Goal: Task Accomplishment & Management: Use online tool/utility

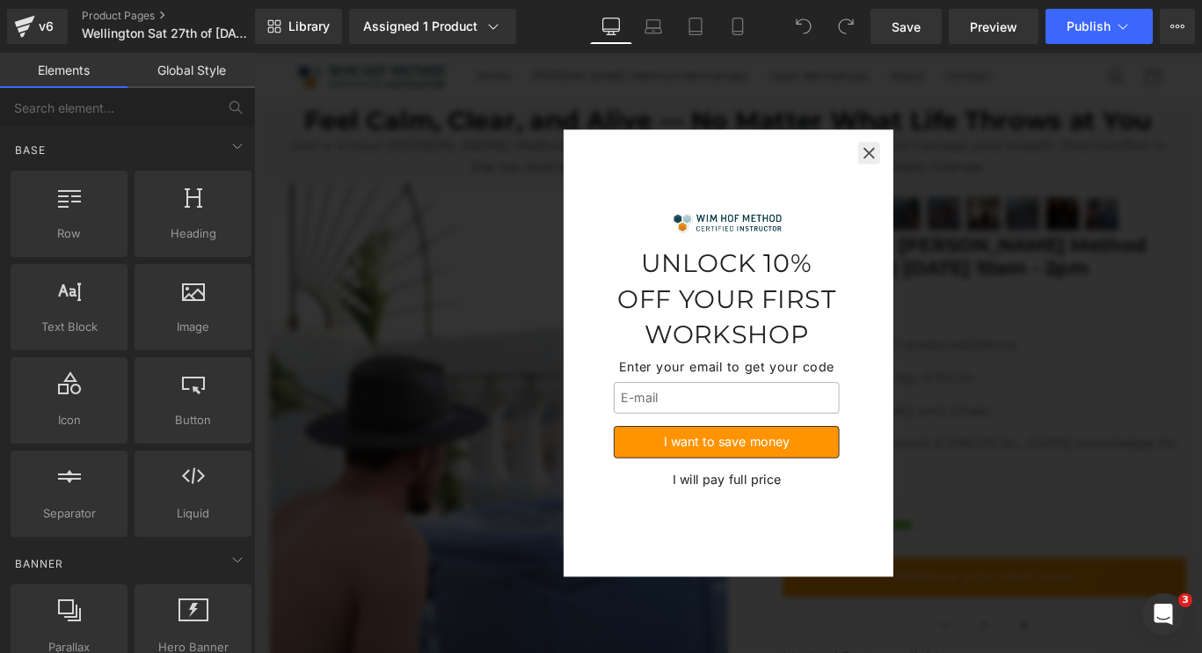
click at [942, 159] on icon "button" at bounding box center [945, 166] width 18 height 18
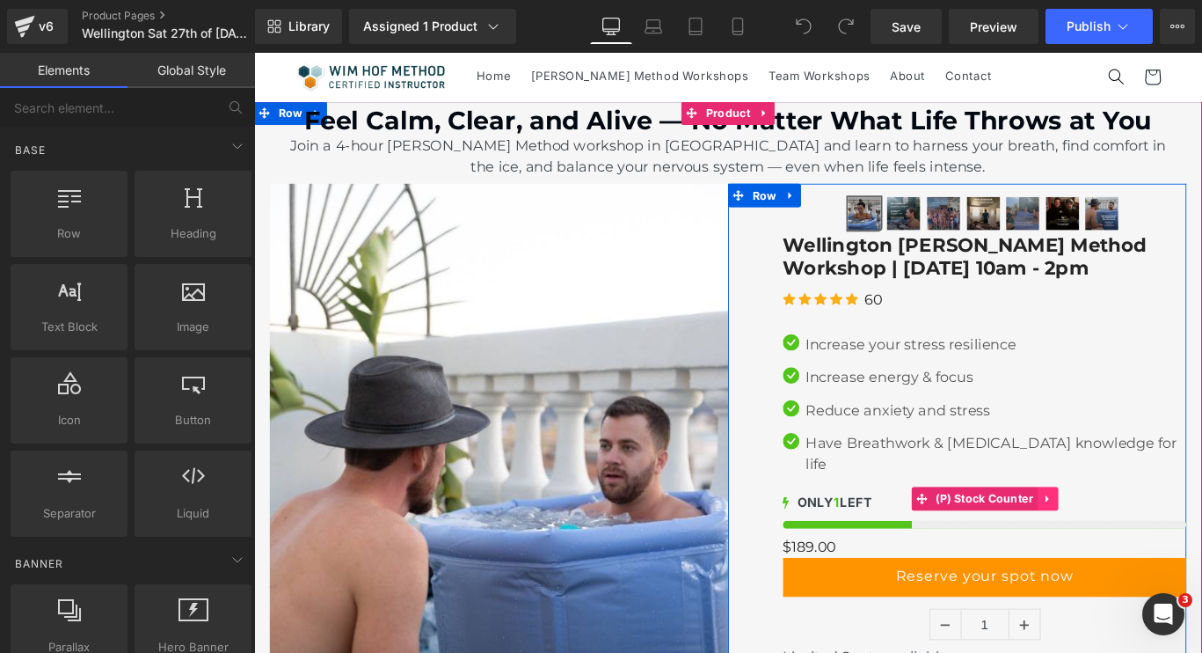
click at [1146, 547] on icon at bounding box center [1145, 553] width 12 height 13
click at [1156, 547] on icon at bounding box center [1156, 553] width 12 height 12
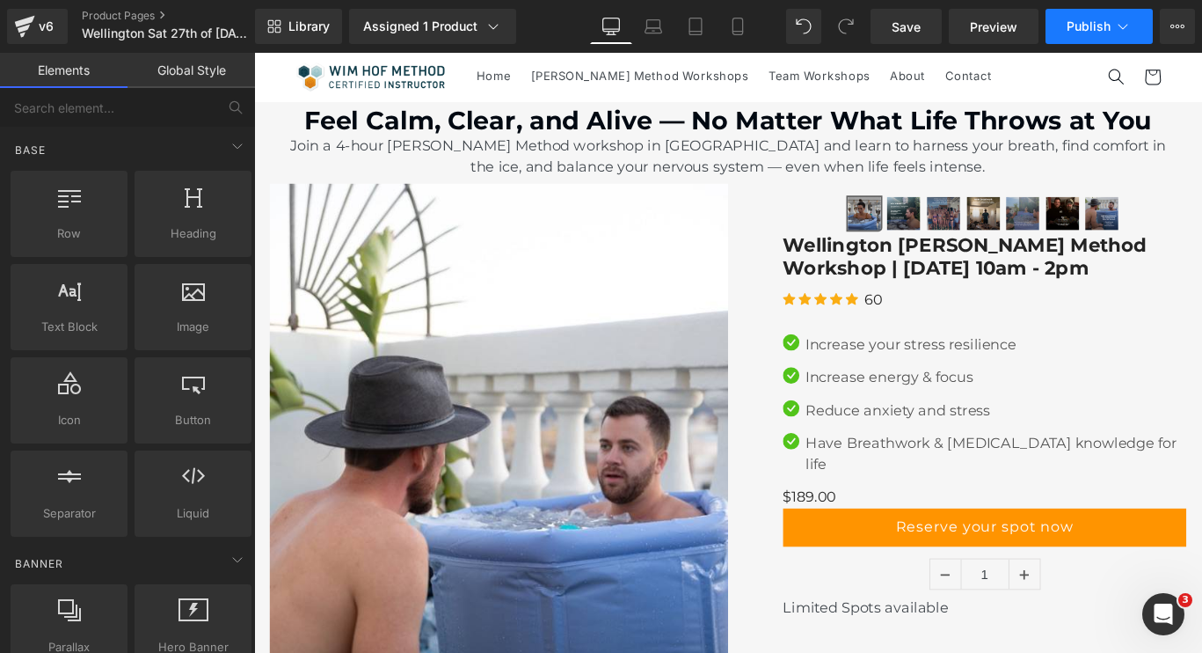
click at [1093, 27] on span "Publish" at bounding box center [1089, 26] width 44 height 14
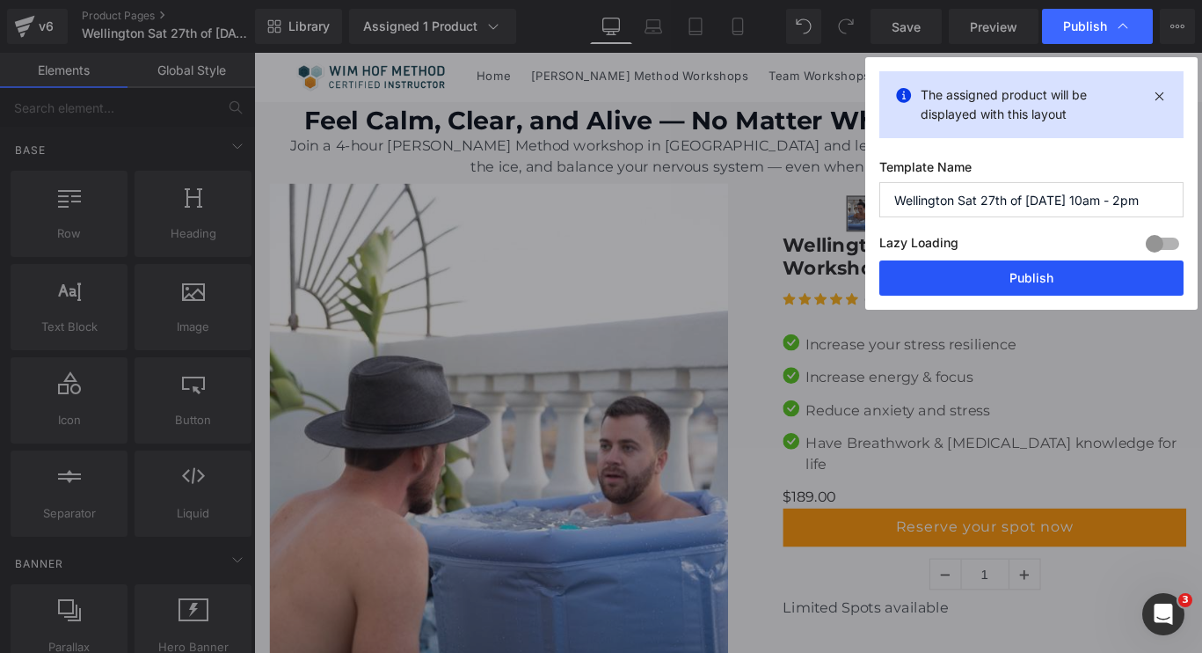
click at [1035, 276] on button "Publish" at bounding box center [1031, 277] width 304 height 35
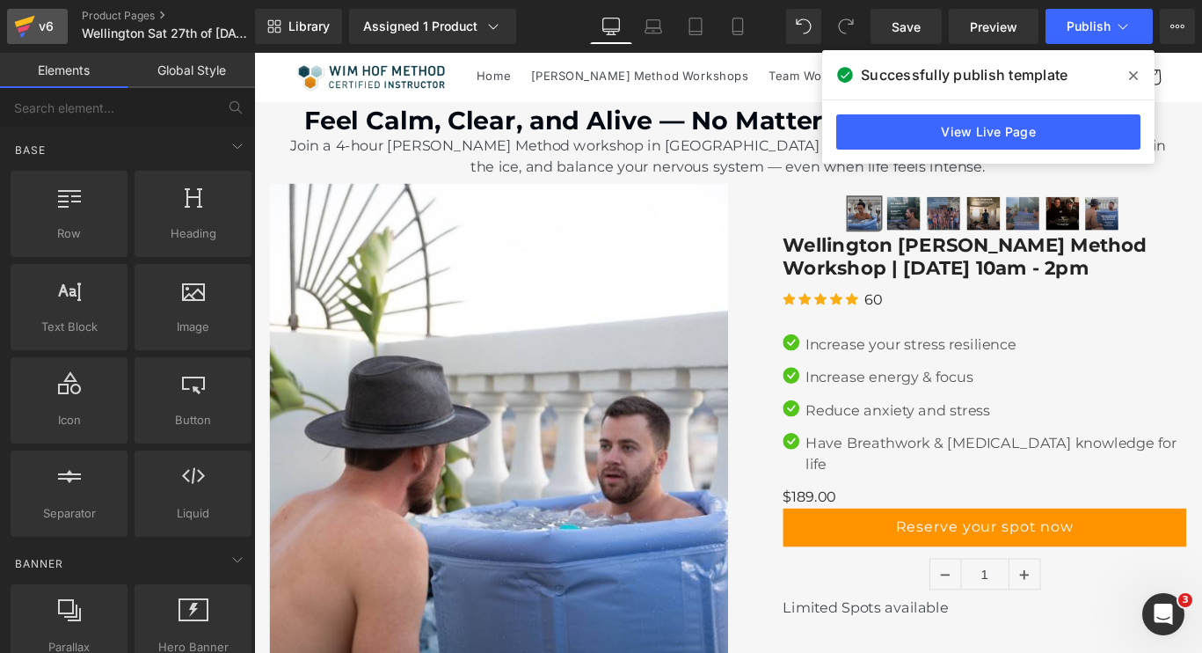
click at [37, 25] on div "v6" at bounding box center [46, 26] width 22 height 23
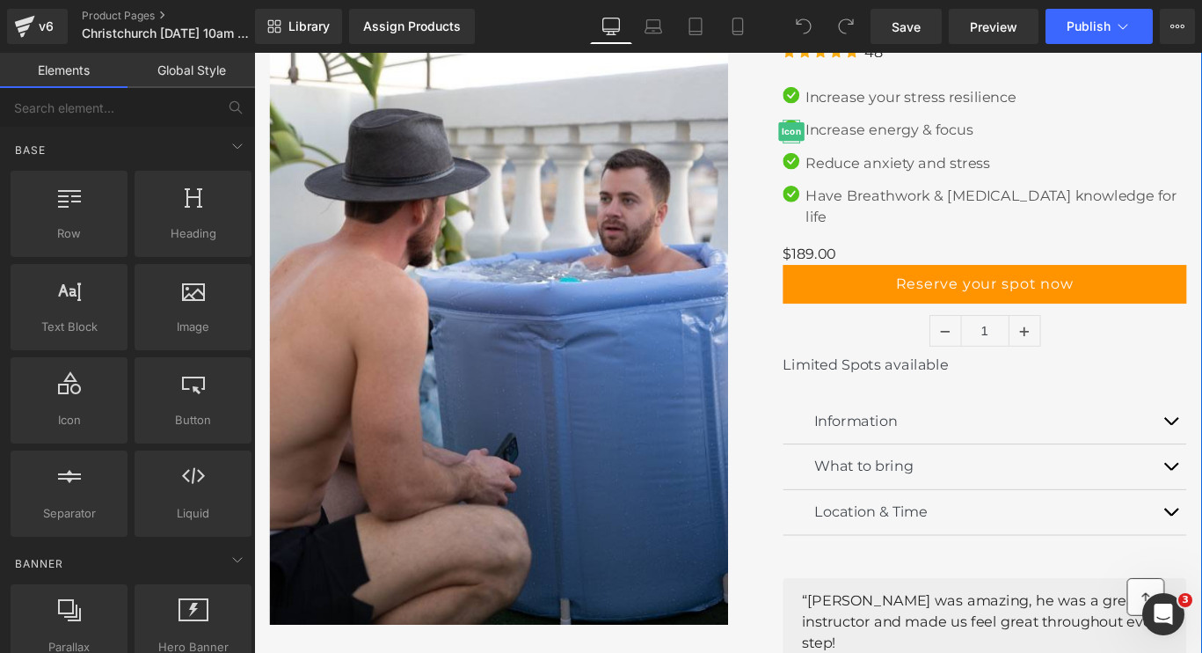
scroll to position [111, 0]
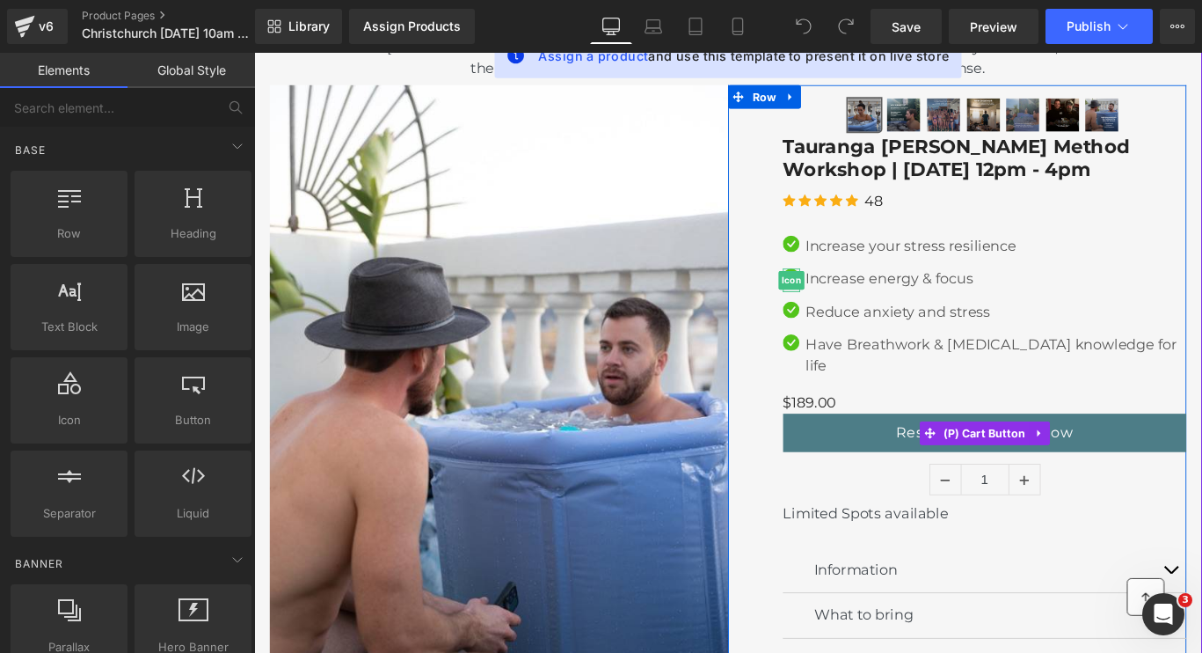
click at [974, 457] on button "Reserve your spot now" at bounding box center [1074, 478] width 453 height 43
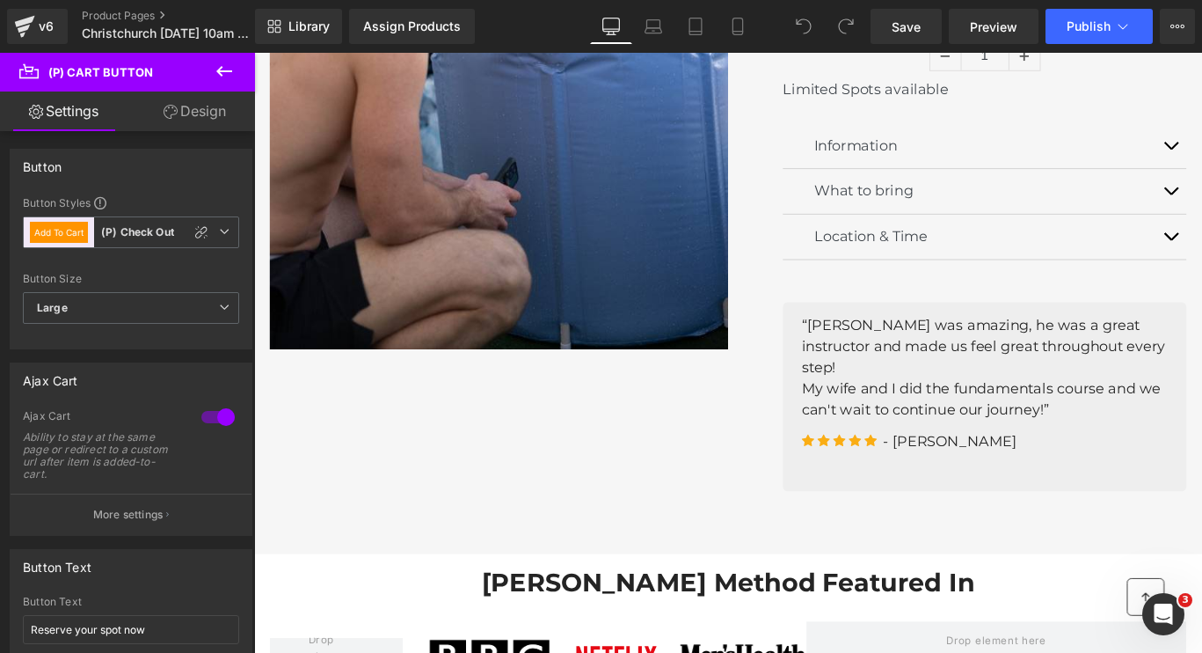
scroll to position [0, 0]
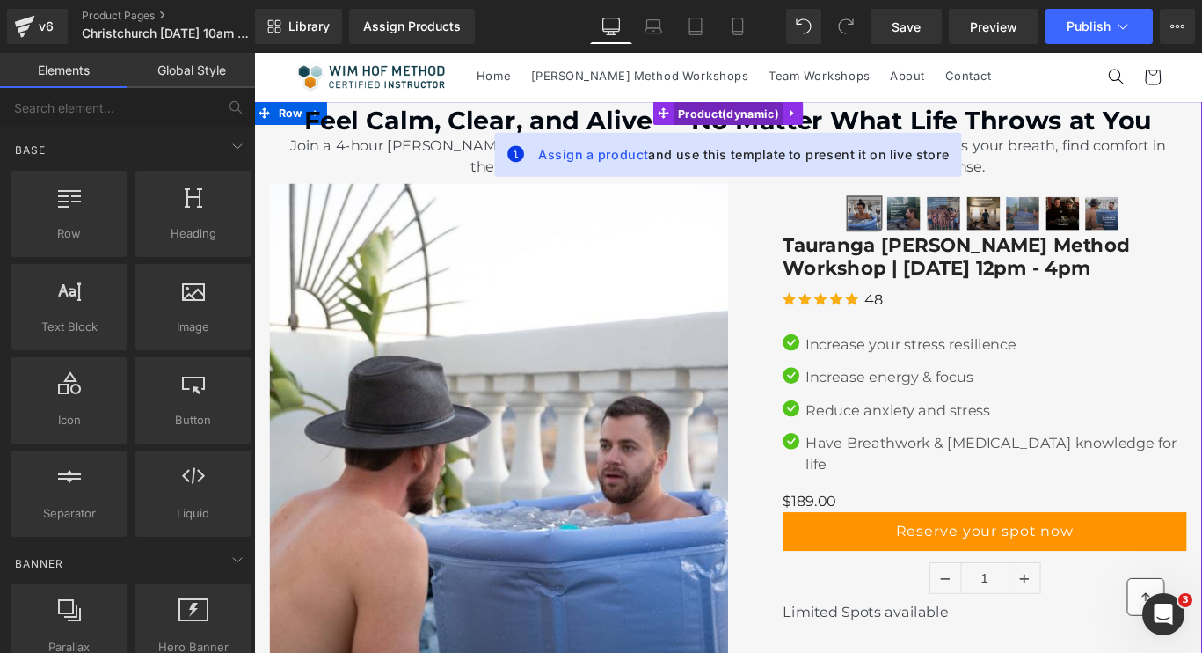
click at [782, 127] on span "Product" at bounding box center [787, 121] width 122 height 26
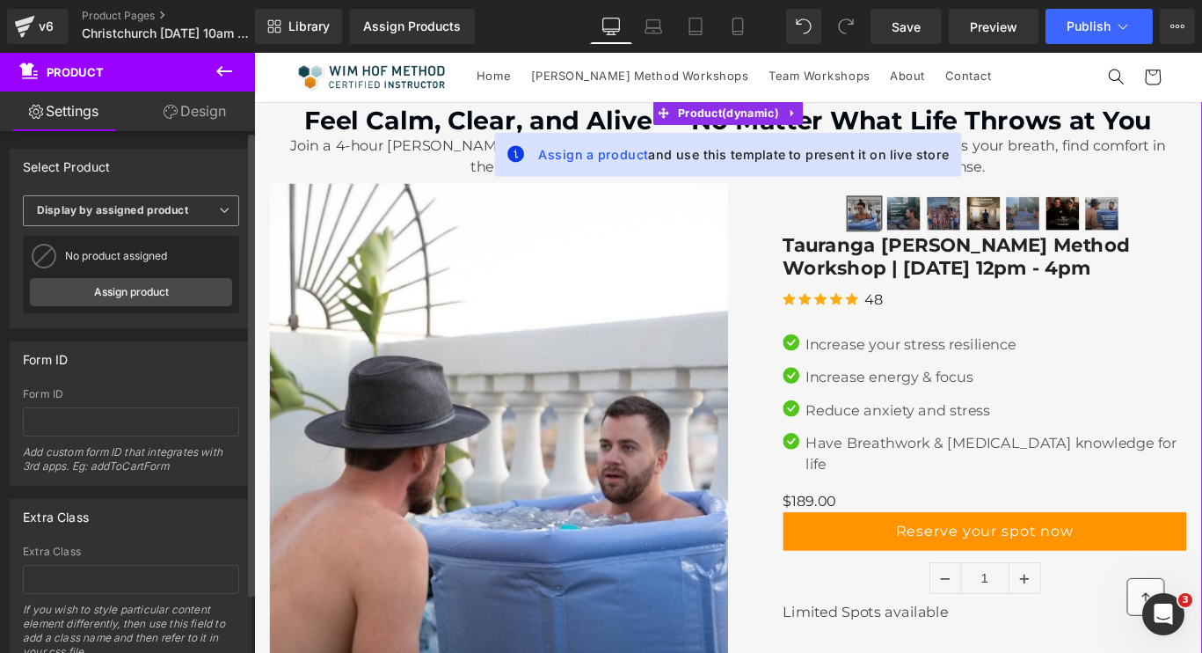
click at [166, 208] on b "Display by assigned product" at bounding box center [112, 209] width 151 height 13
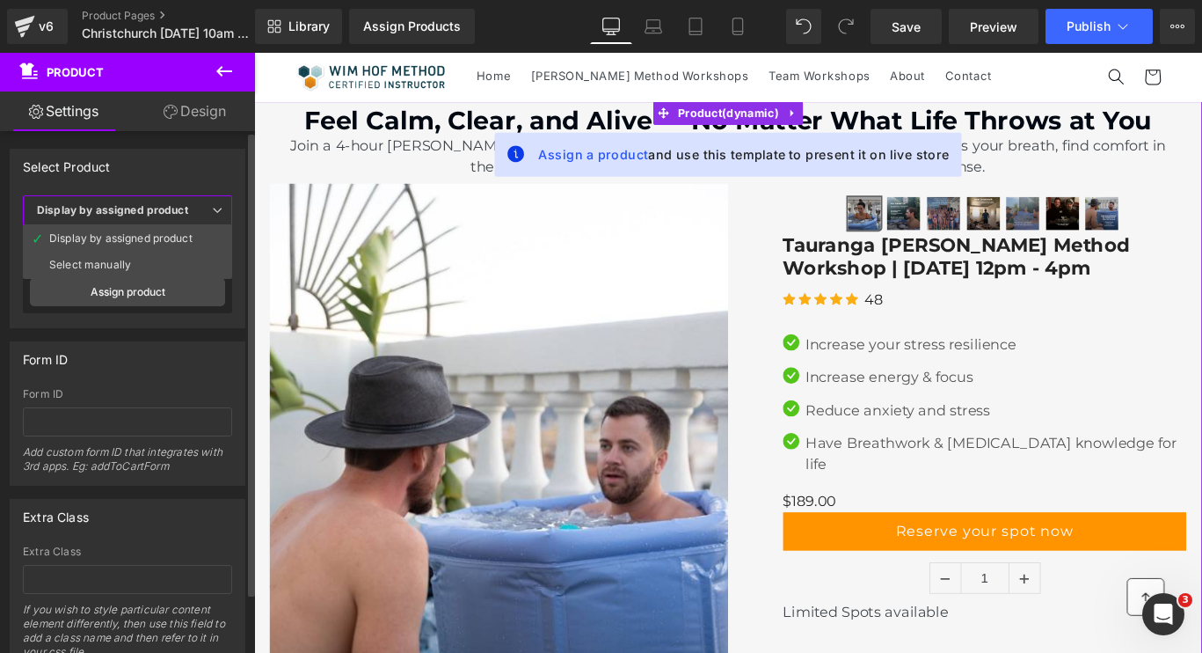
click at [181, 173] on div "Select Product" at bounding box center [128, 166] width 234 height 33
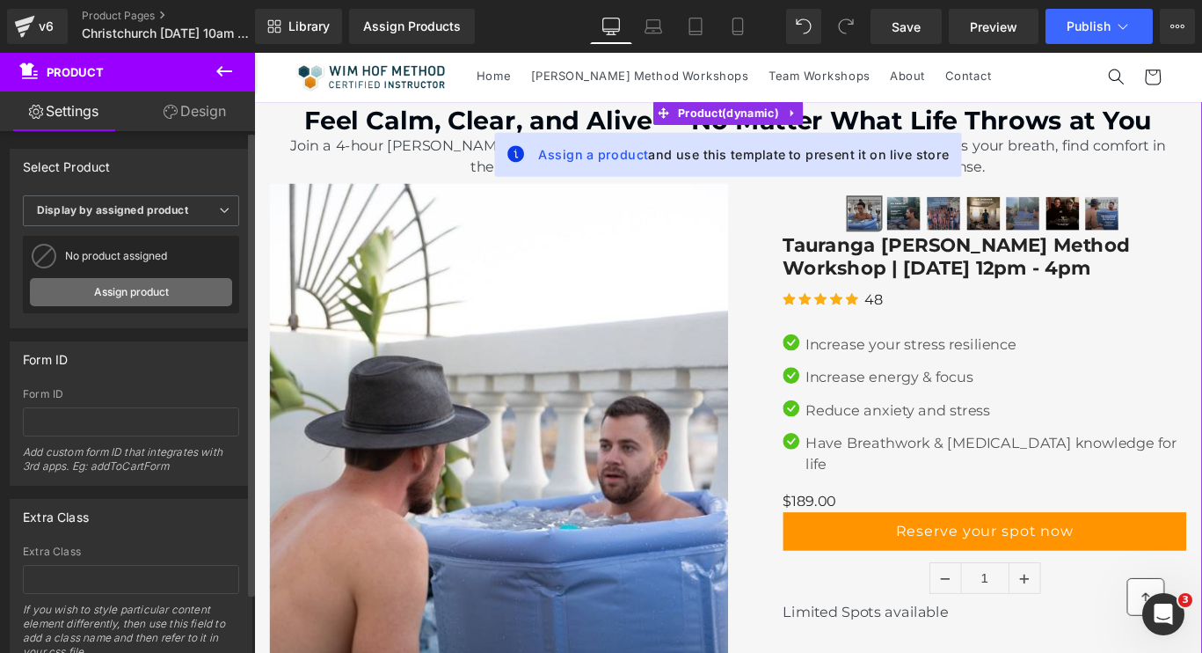
click at [151, 292] on link "Assign product" at bounding box center [131, 292] width 202 height 28
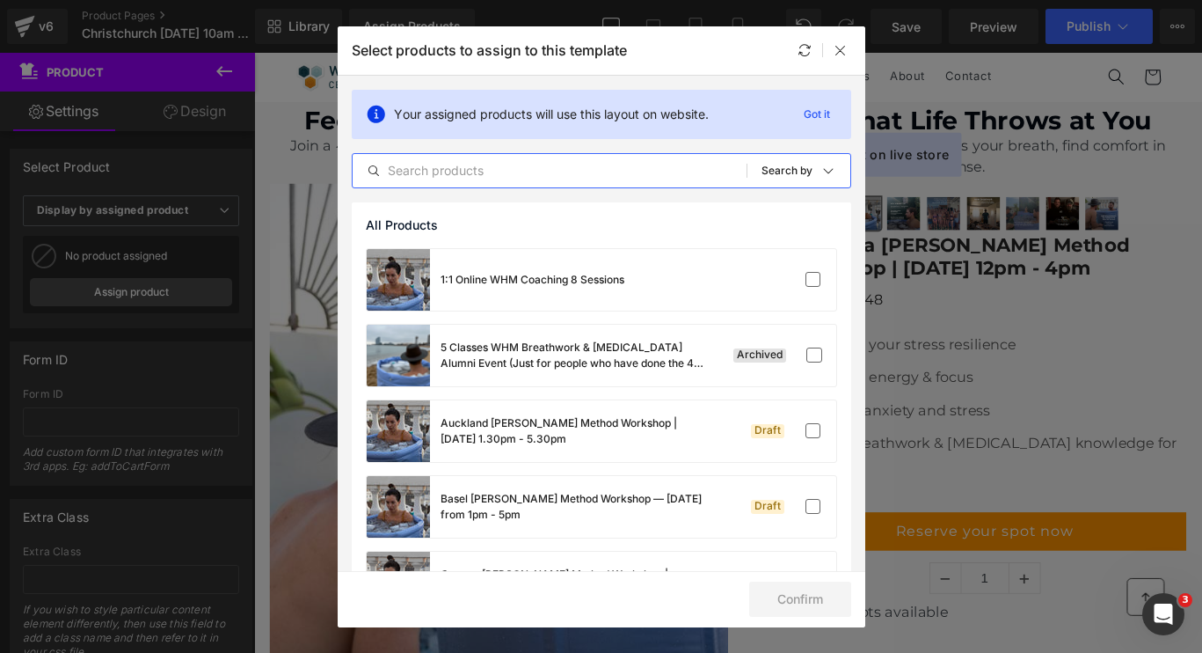
click at [473, 172] on input "text" at bounding box center [550, 170] width 394 height 21
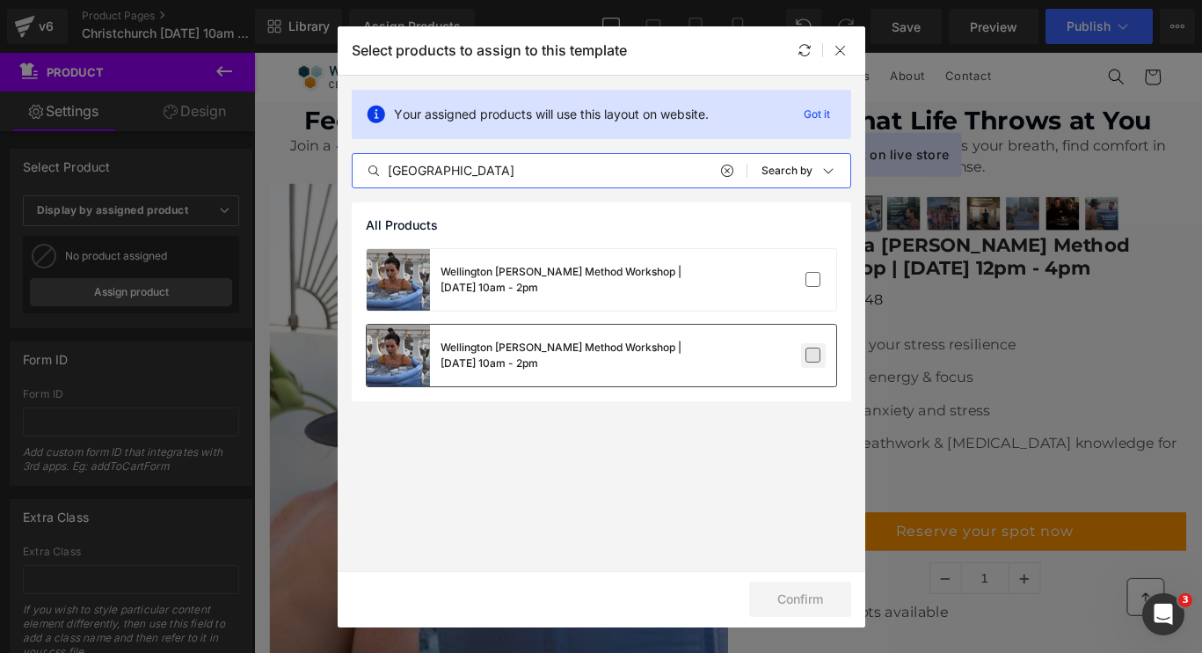
type input "[GEOGRAPHIC_DATA]"
click at [815, 357] on label at bounding box center [814, 355] width 16 height 16
click at [813, 355] on input "checkbox" at bounding box center [813, 355] width 0 height 0
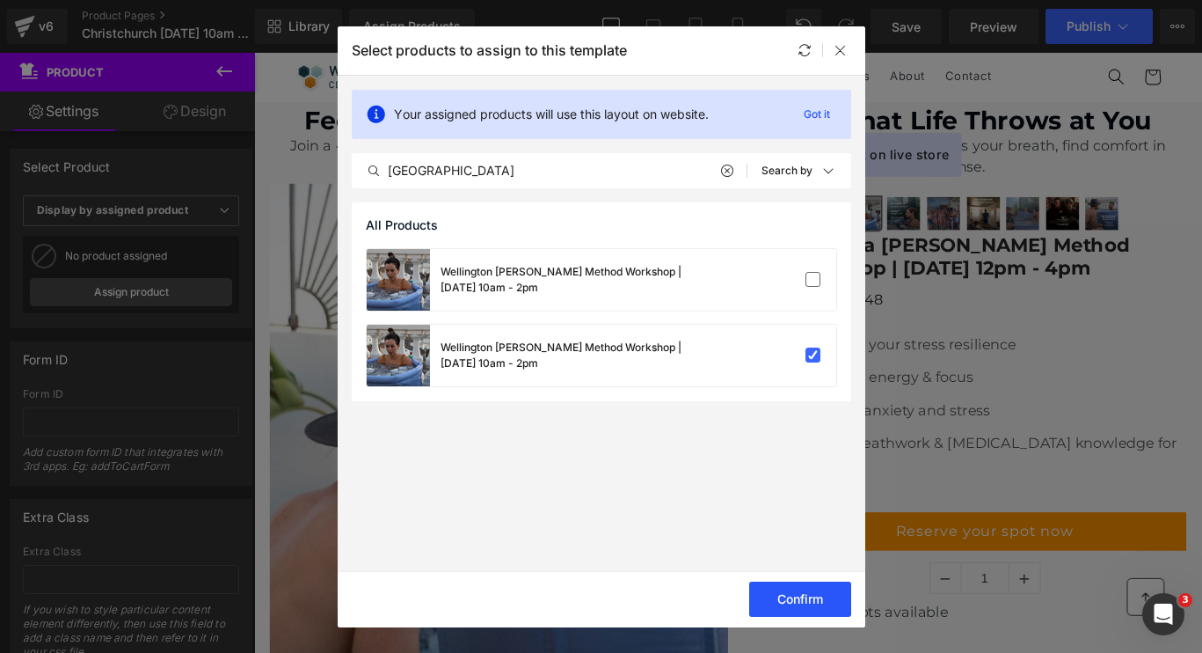
click at [800, 607] on button "Confirm" at bounding box center [800, 598] width 102 height 35
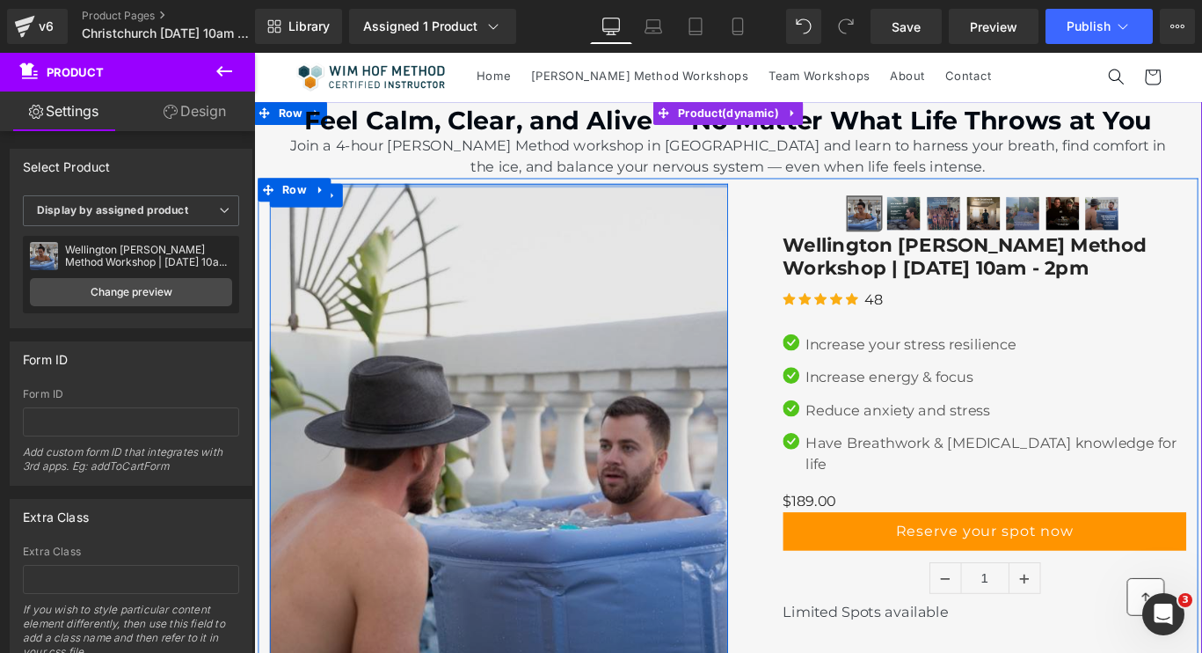
scroll to position [14, 0]
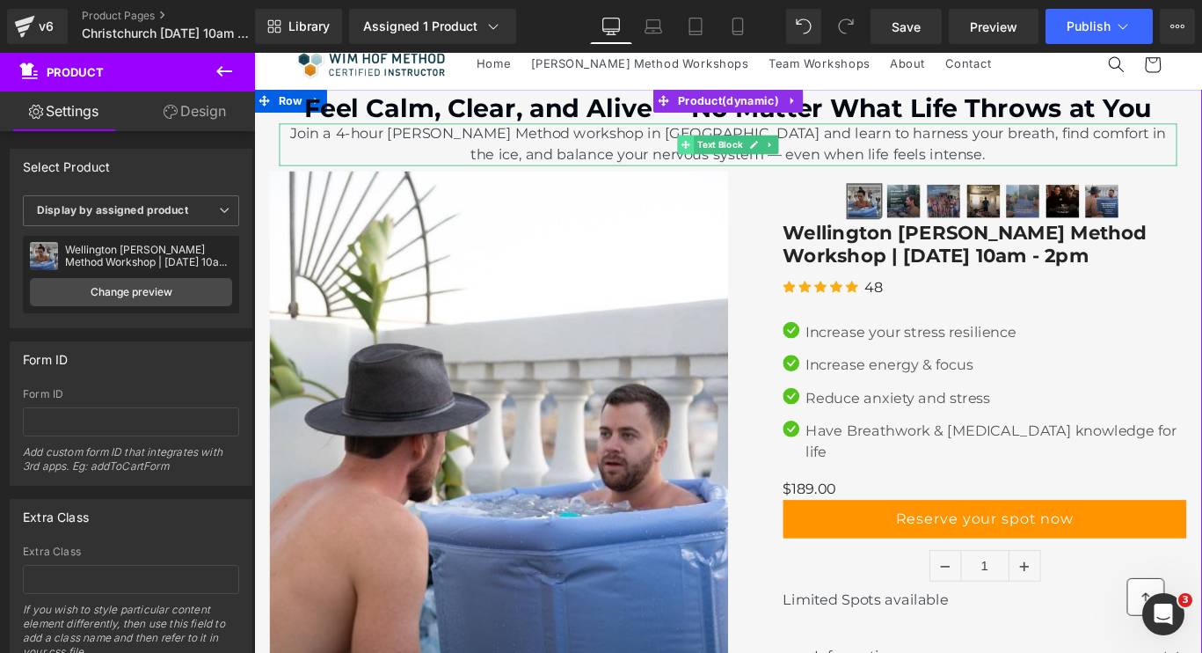
click at [734, 146] on span at bounding box center [739, 155] width 18 height 21
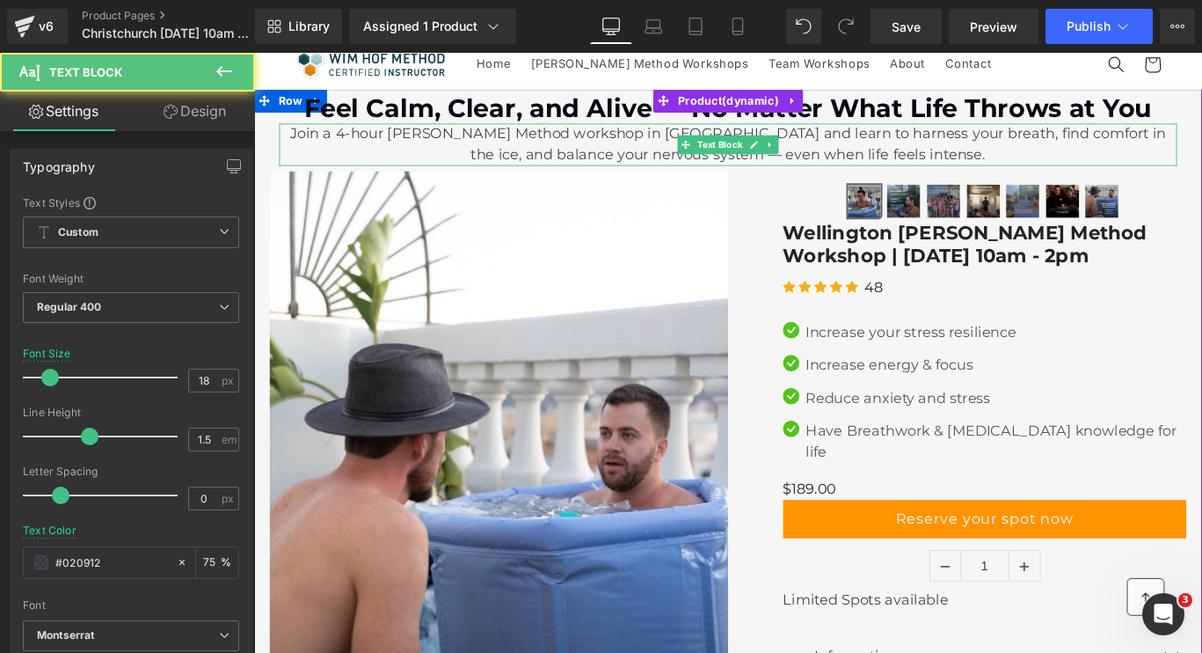
click at [734, 142] on p "Join a 4-hour [PERSON_NAME] Method workshop in [GEOGRAPHIC_DATA] and learn to h…" at bounding box center [786, 155] width 1008 height 47
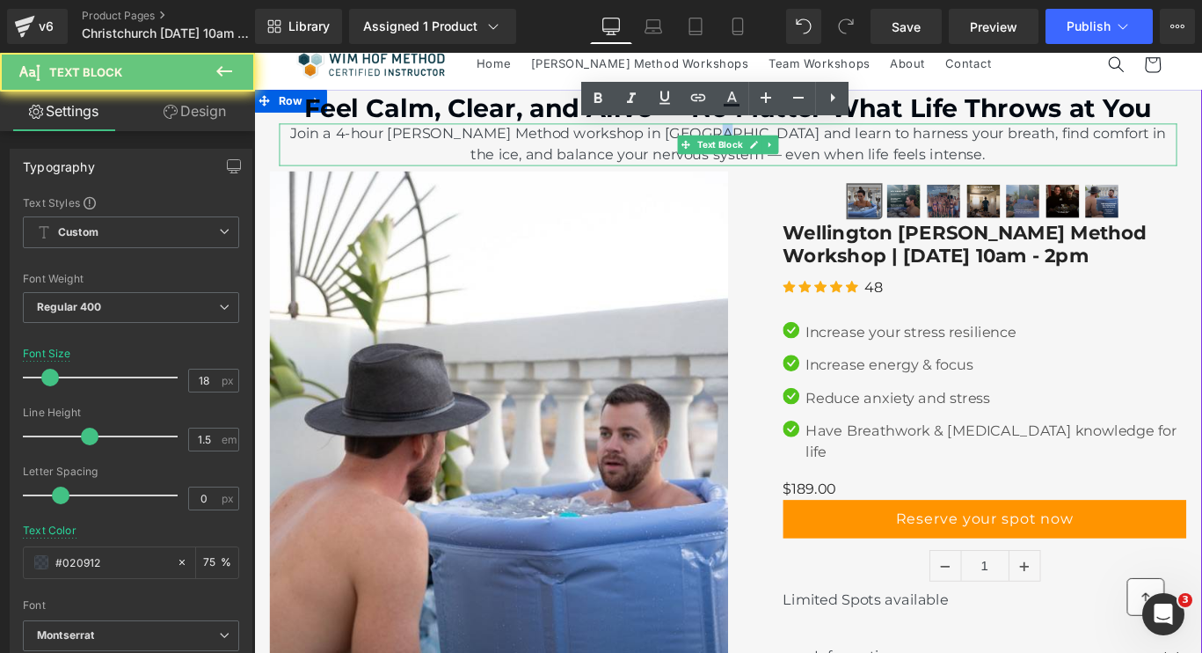
click at [734, 142] on p "Join a 4-hour [PERSON_NAME] Method workshop in [GEOGRAPHIC_DATA] and learn to h…" at bounding box center [786, 155] width 1008 height 47
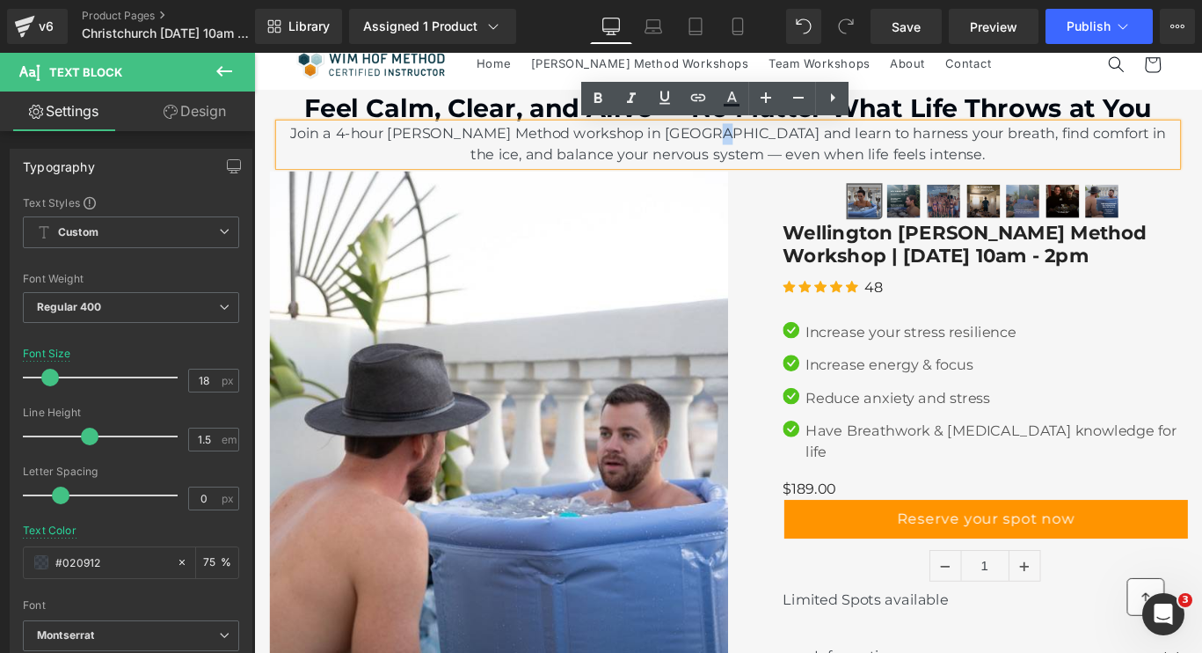
click at [736, 142] on p "Join a 4-hour [PERSON_NAME] Method workshop in [GEOGRAPHIC_DATA] and learn to h…" at bounding box center [786, 155] width 1008 height 47
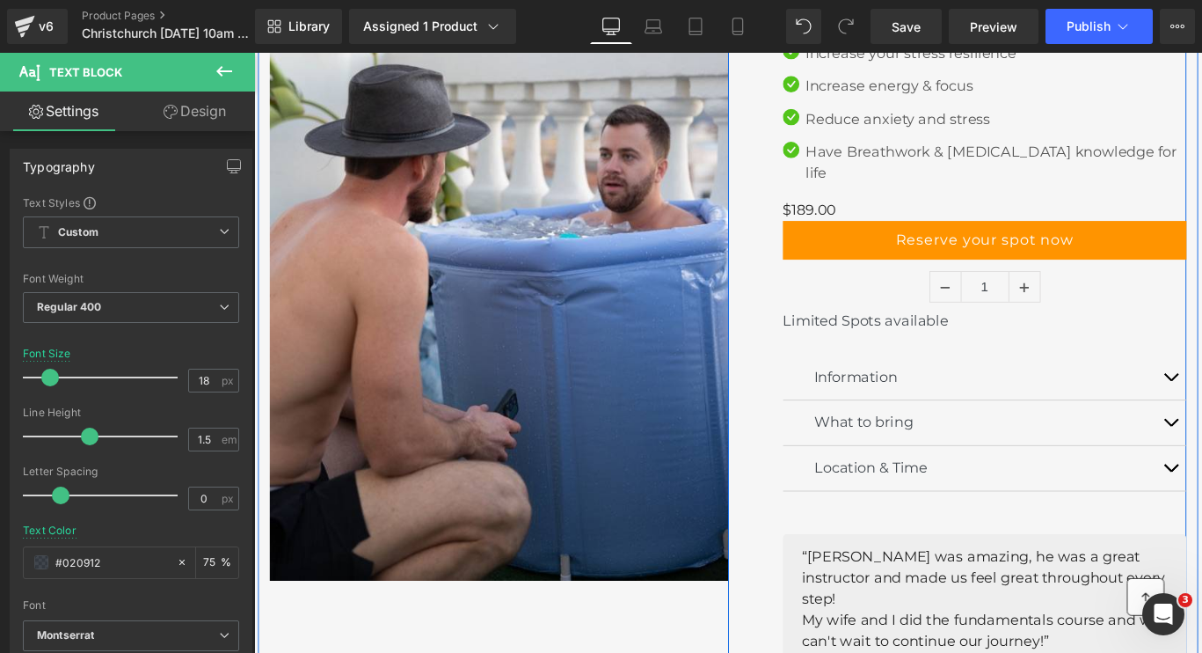
scroll to position [344, 0]
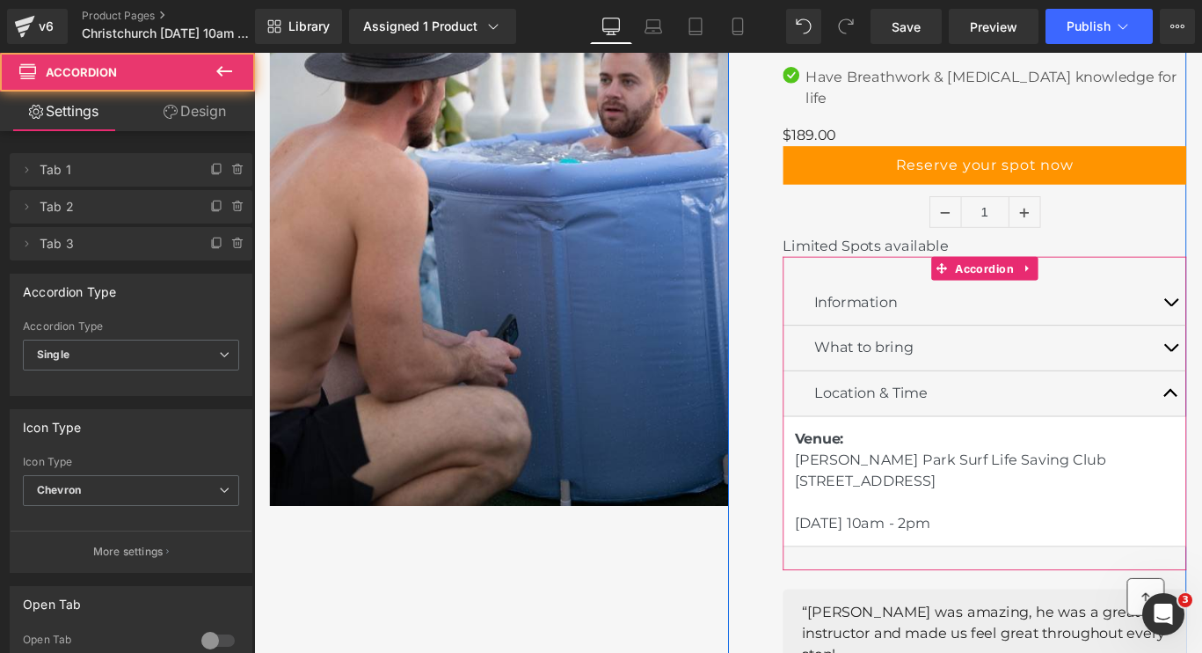
scroll to position [412, 0]
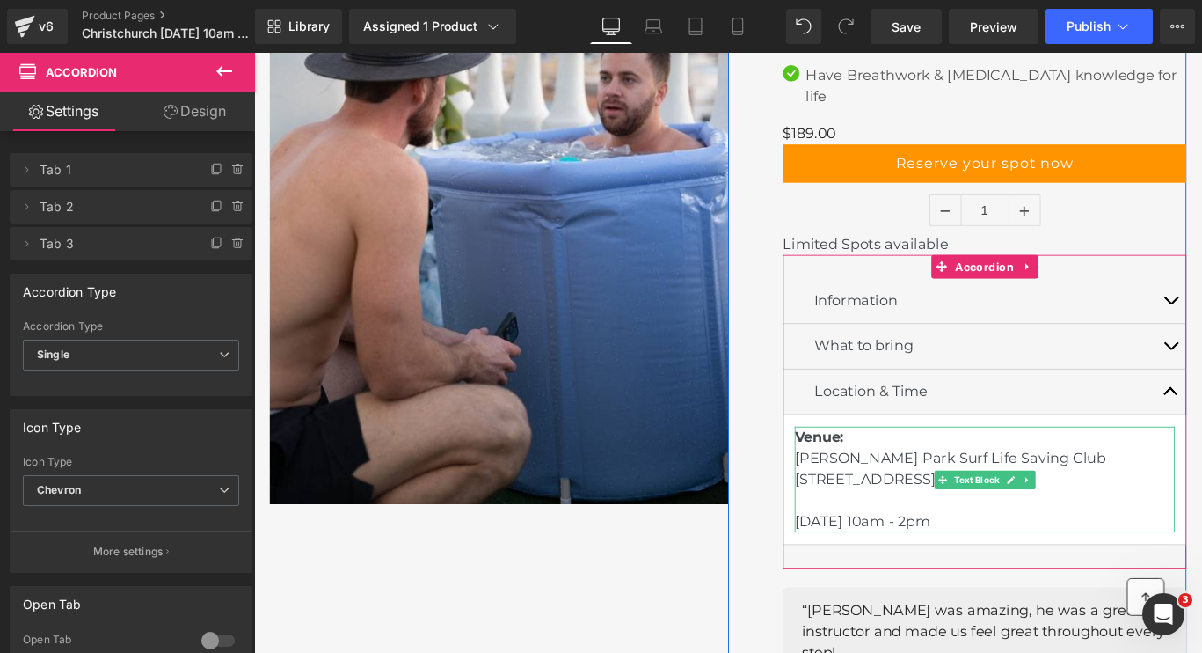
click at [1138, 556] on span "Venue: [PERSON_NAME][GEOGRAPHIC_DATA] Surf Life Saving Club [GEOGRAPHIC_DATA] […" at bounding box center [1035, 531] width 349 height 114
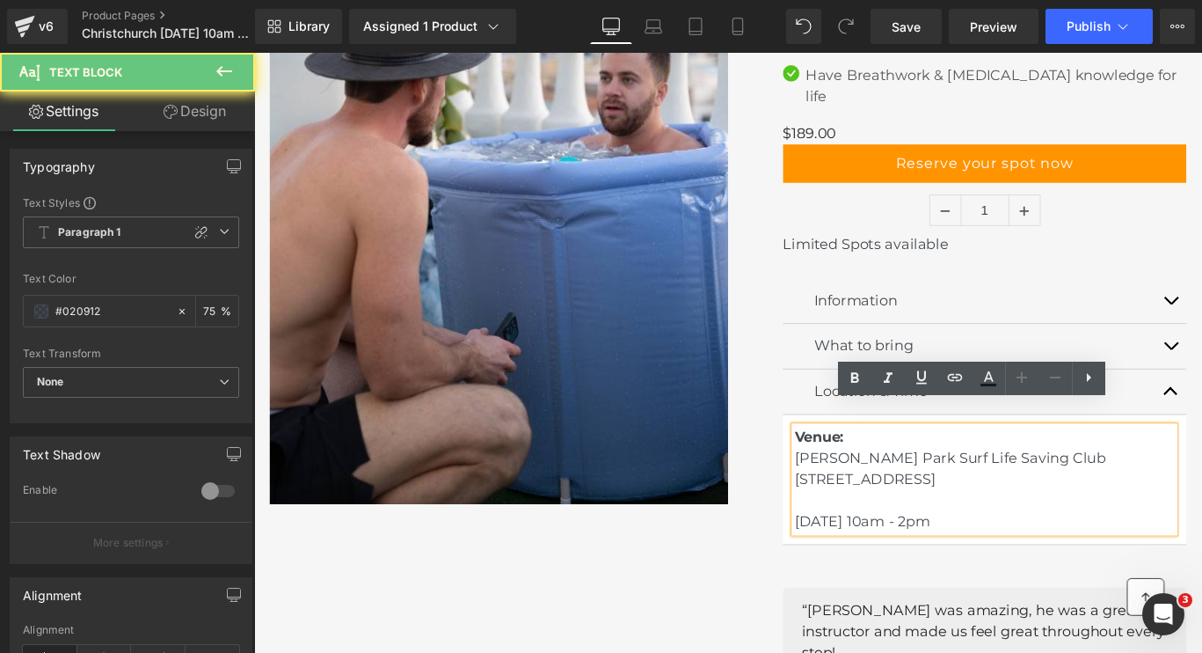
click at [1138, 556] on span "Venue: [PERSON_NAME][GEOGRAPHIC_DATA] Surf Life Saving Club [GEOGRAPHIC_DATA] […" at bounding box center [1035, 531] width 349 height 114
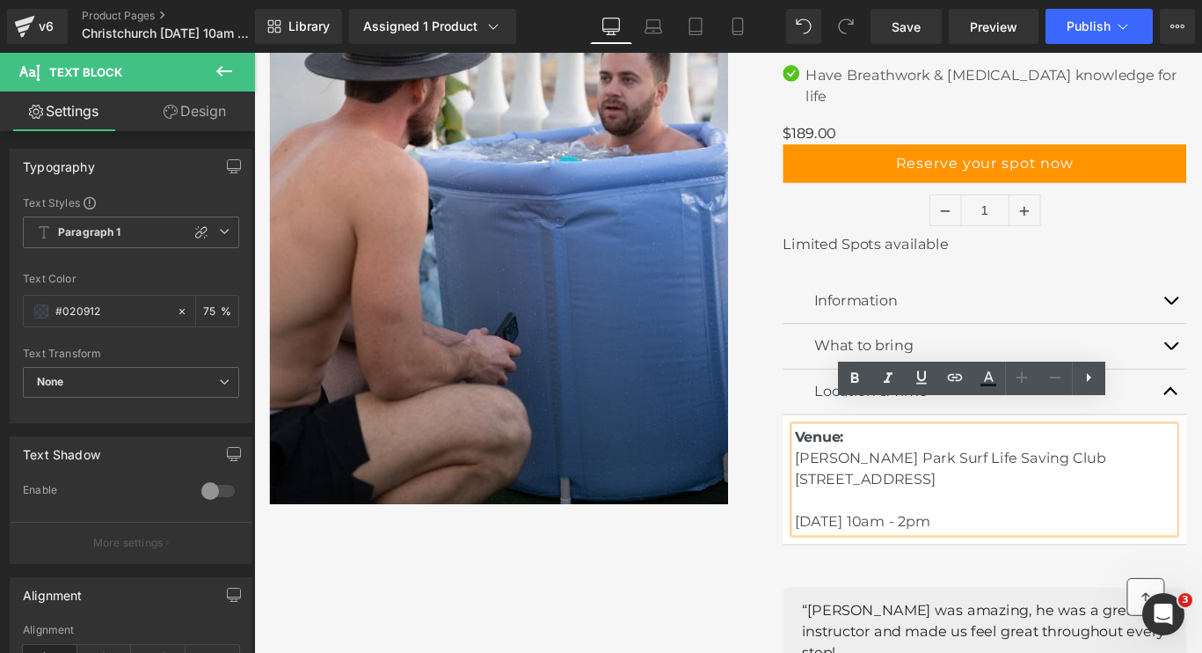
click at [944, 549] on span "Venue: [PERSON_NAME][GEOGRAPHIC_DATA] Surf Life Saving Club [GEOGRAPHIC_DATA] […" at bounding box center [1035, 531] width 349 height 114
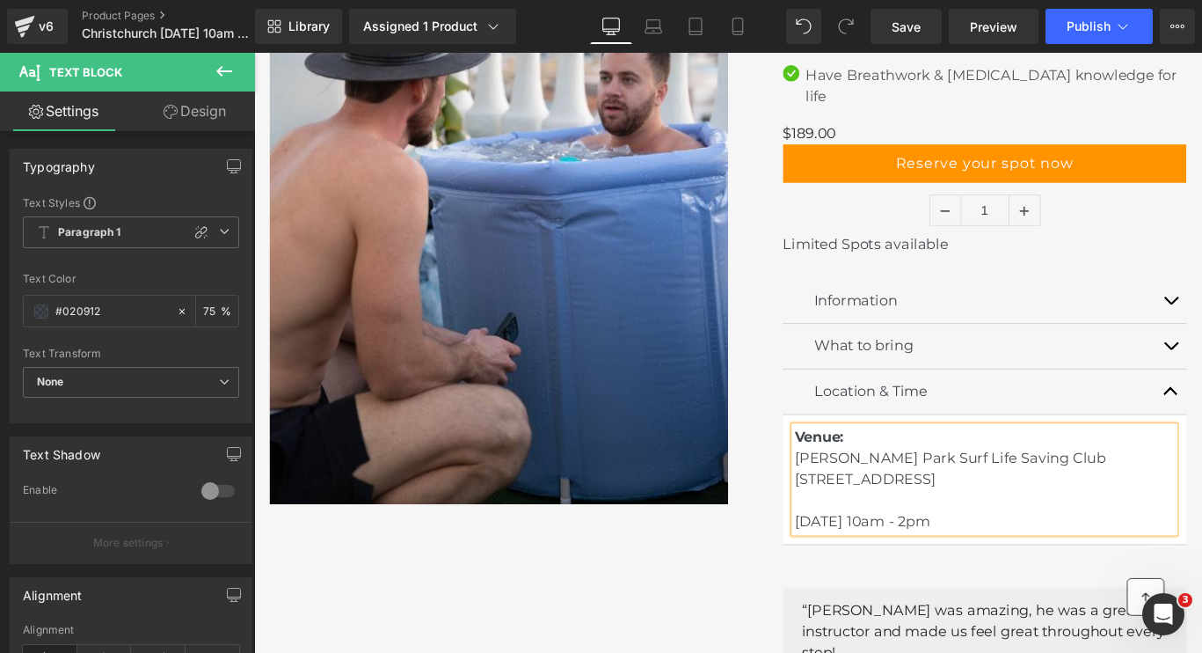
click at [1040, 555] on span "Venue: [PERSON_NAME][GEOGRAPHIC_DATA] Surf Life Saving Club [GEOGRAPHIC_DATA] […" at bounding box center [1035, 531] width 349 height 114
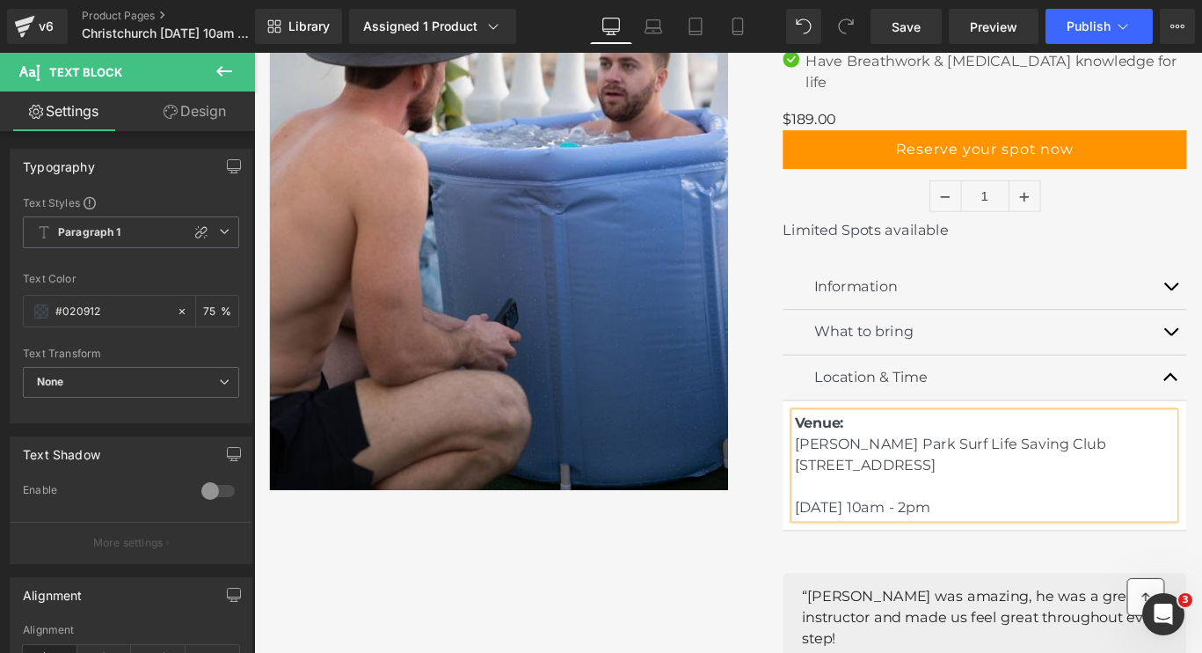
scroll to position [429, 0]
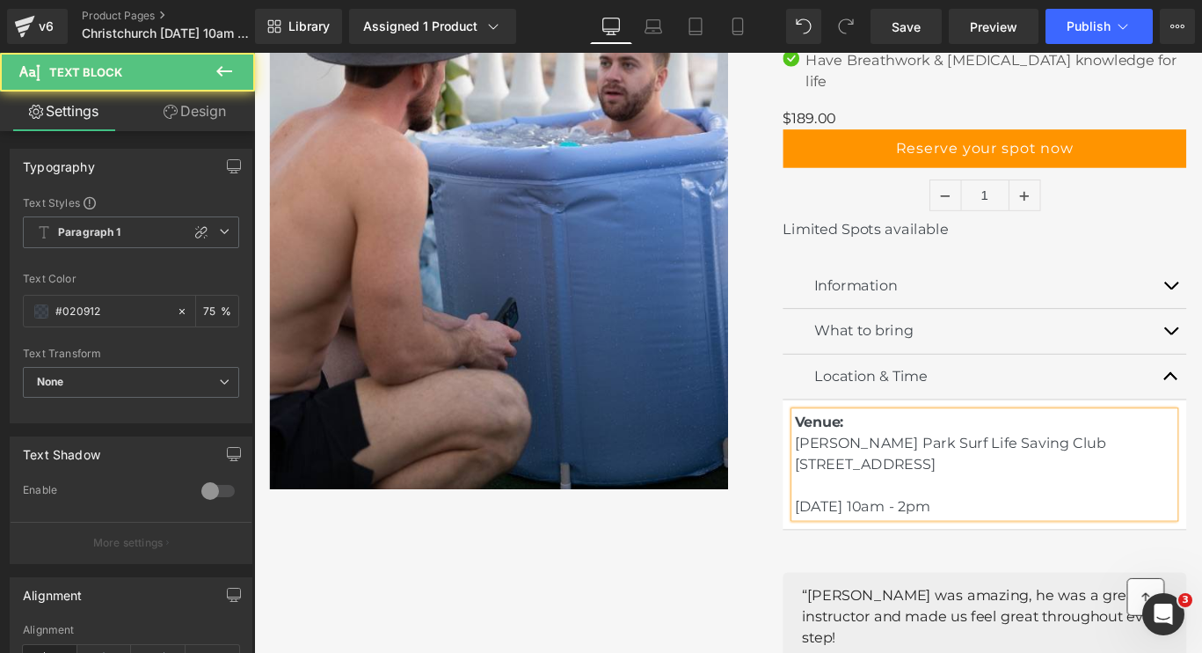
drag, startPoint x: 1247, startPoint y: 487, endPoint x: 864, endPoint y: 465, distance: 383.2
click at [864, 465] on p "Venue: [PERSON_NAME][GEOGRAPHIC_DATA] Surf Life Saving Club [GEOGRAPHIC_DATA] […" at bounding box center [1074, 515] width 427 height 119
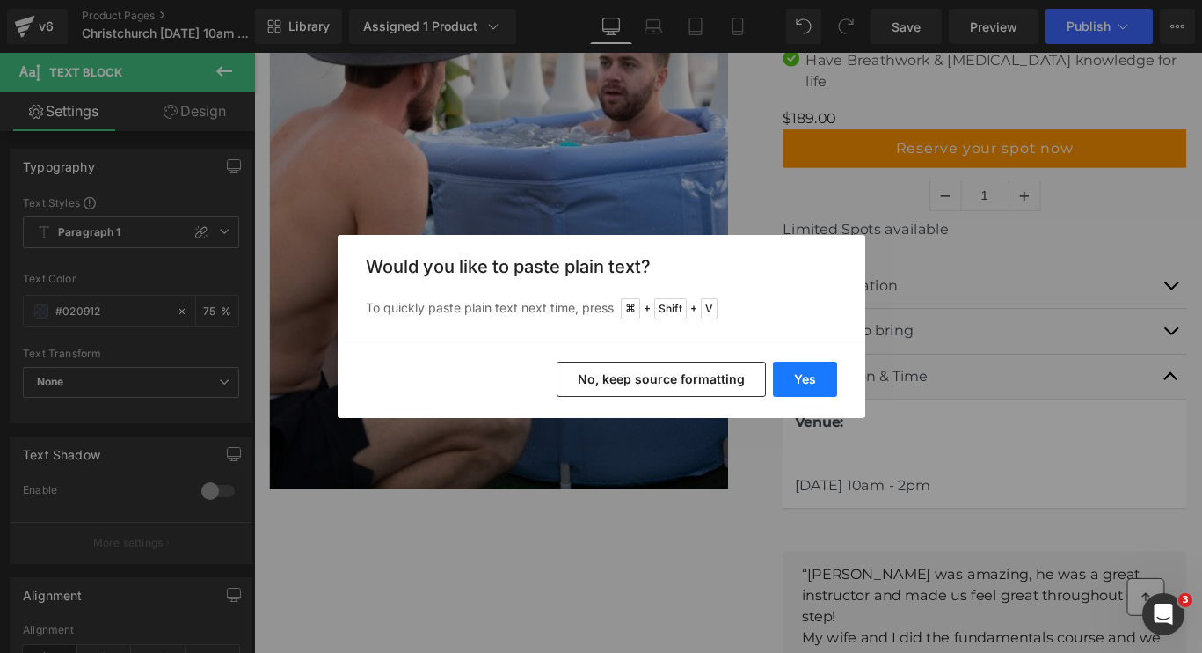
click at [828, 376] on button "Yes" at bounding box center [805, 378] width 64 height 35
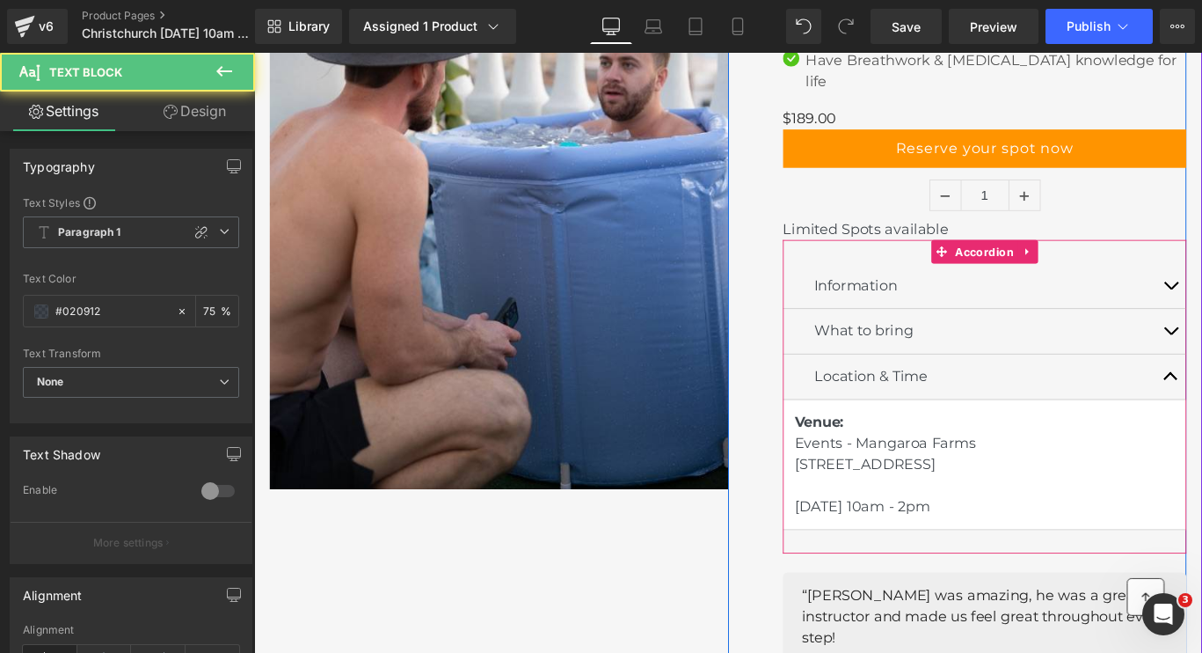
drag, startPoint x: 1004, startPoint y: 518, endPoint x: 857, endPoint y: 459, distance: 158.2
click at [857, 459] on article "Venue: Events - [GEOGRAPHIC_DATA] [STREET_ADDRESS] [DATE] 10am - 2pm Text Block" at bounding box center [1074, 515] width 453 height 146
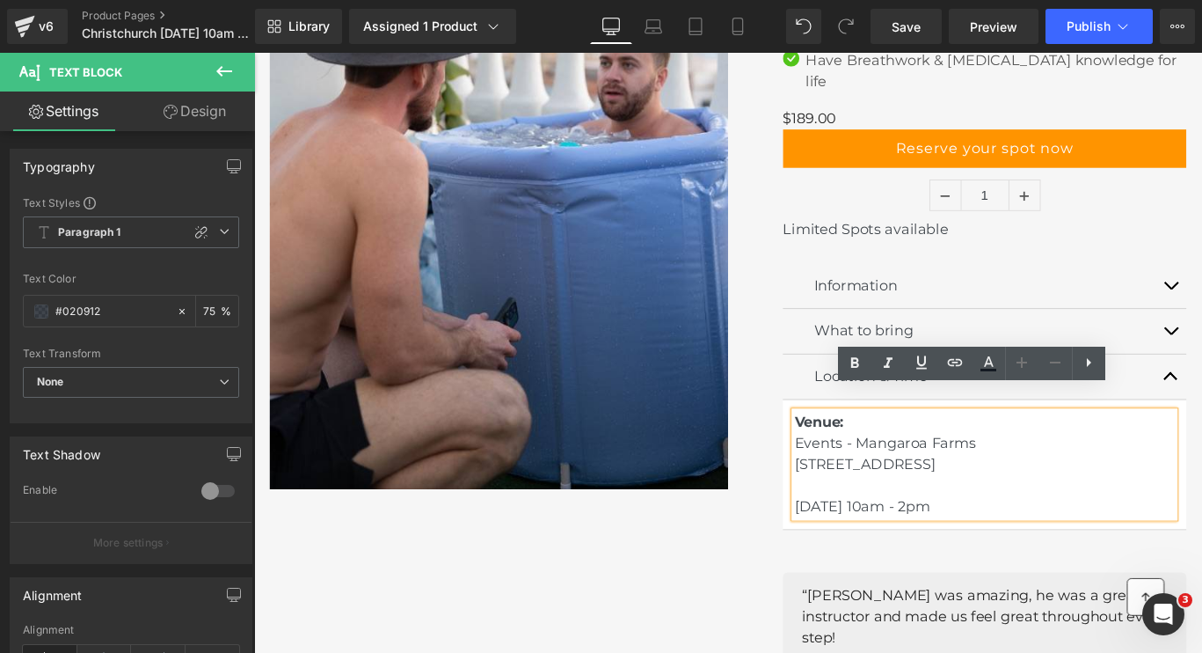
copy div "Events - [GEOGRAPHIC_DATA] [STREET_ADDRESS]"
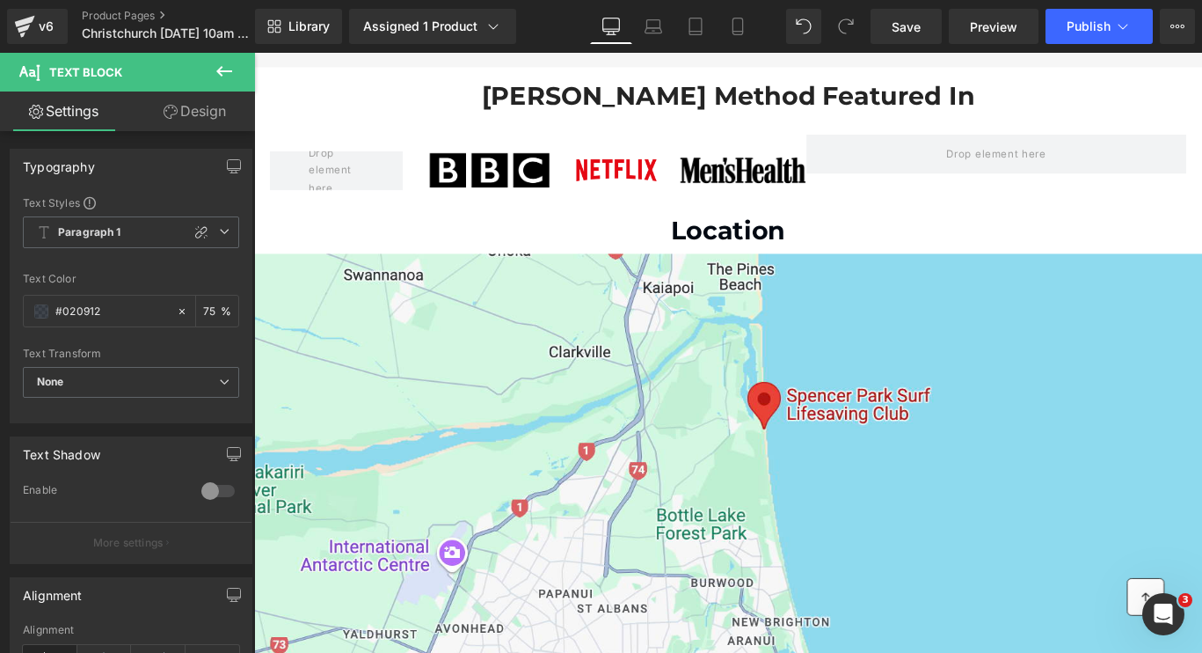
scroll to position [1302, 0]
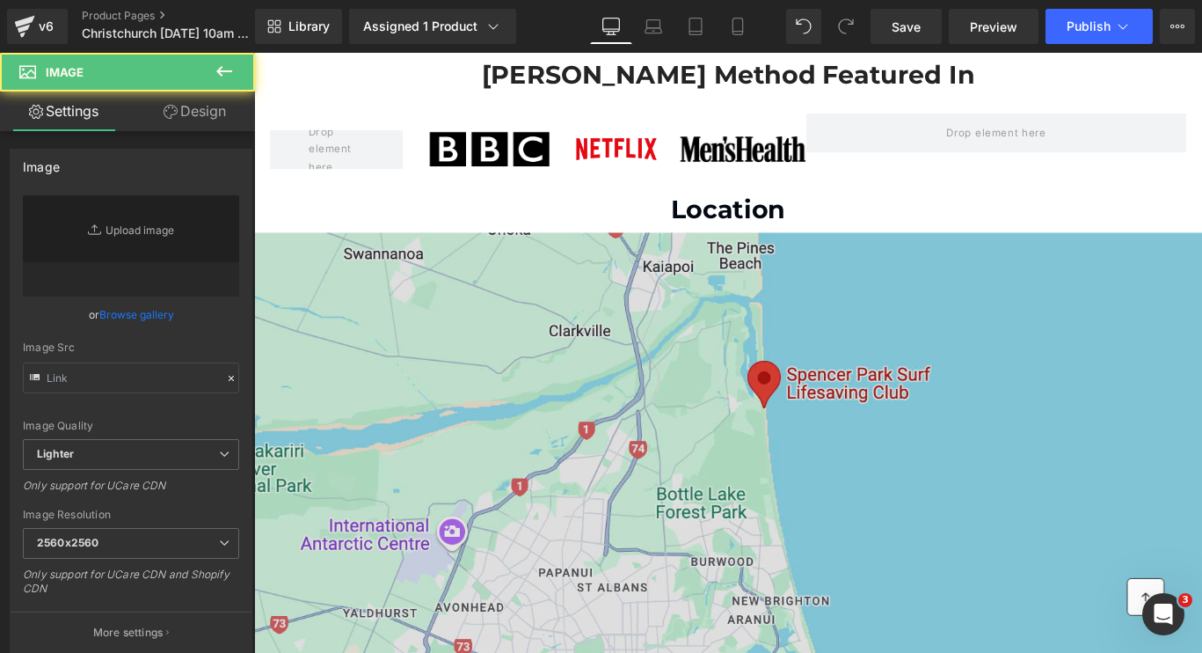
click at [799, 417] on img at bounding box center [786, 542] width 1064 height 595
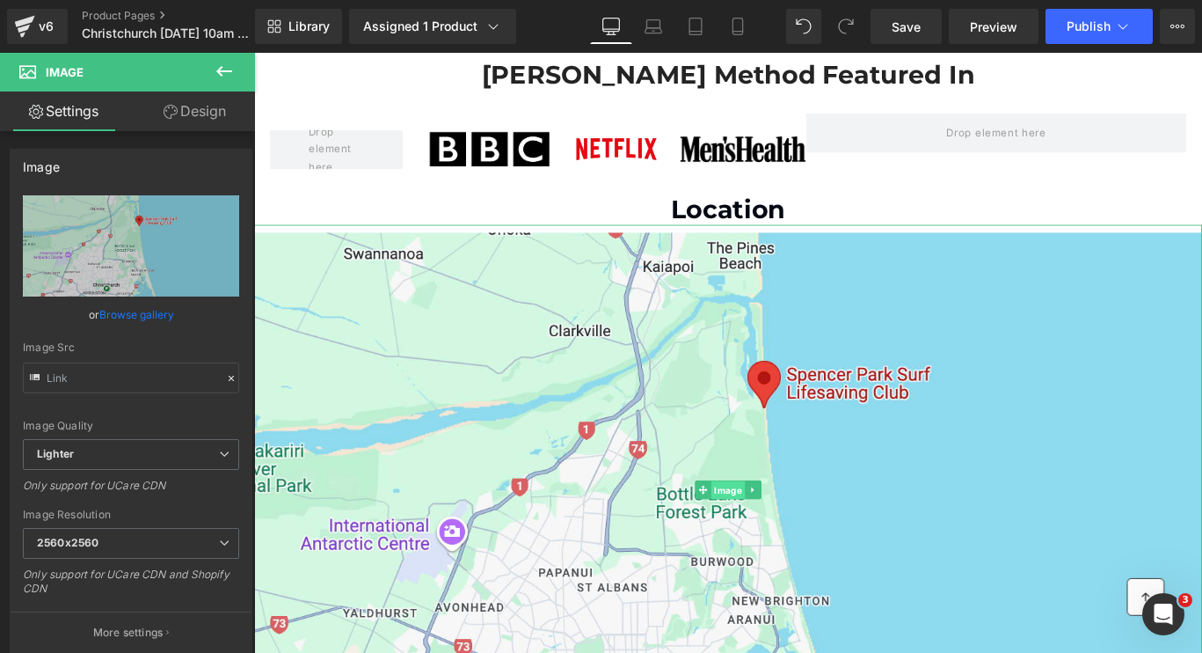
click at [784, 533] on span "Image" at bounding box center [787, 543] width 38 height 21
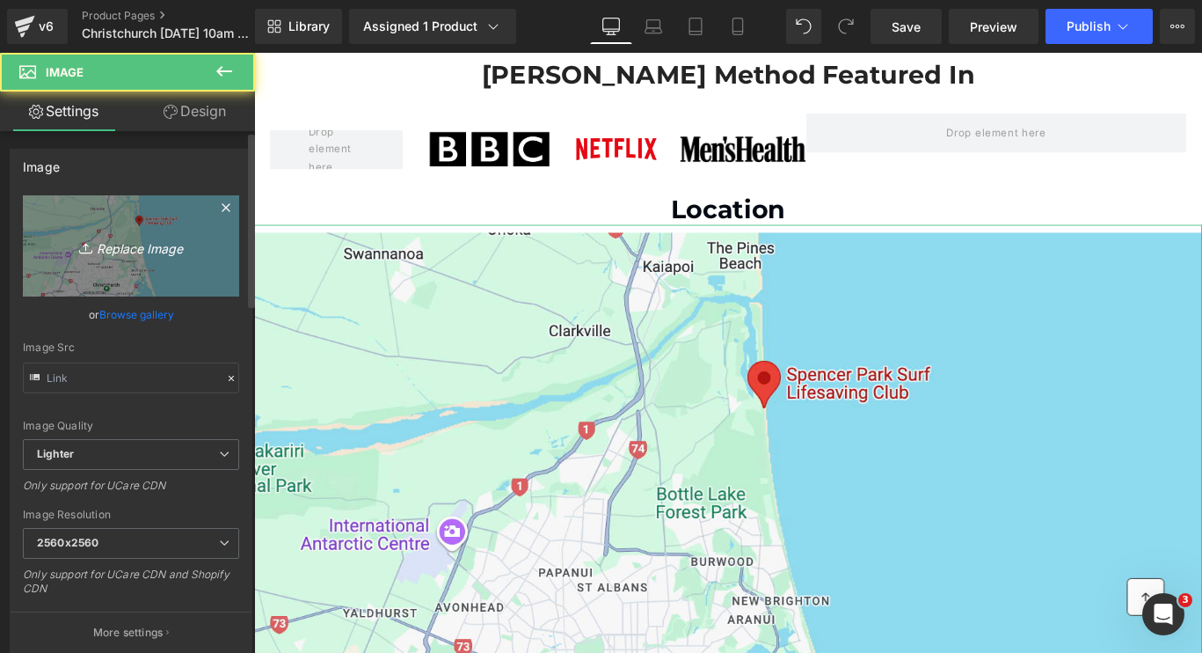
click at [165, 257] on link "Replace Image" at bounding box center [131, 245] width 216 height 101
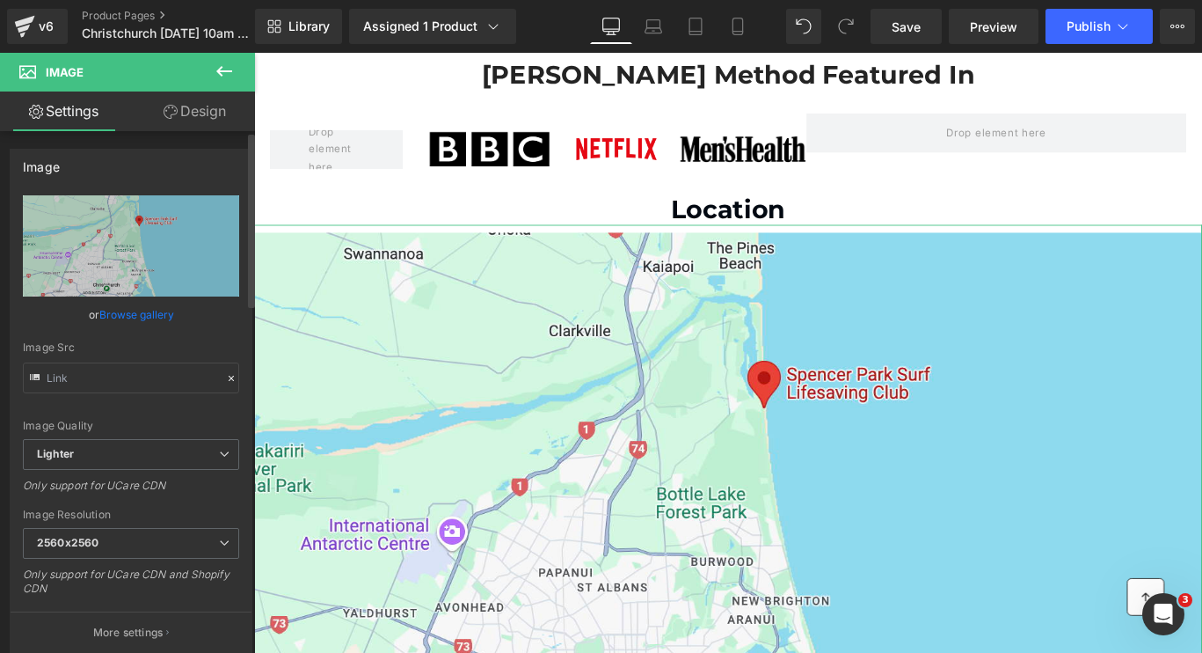
click at [133, 306] on link "Browse gallery" at bounding box center [136, 314] width 75 height 31
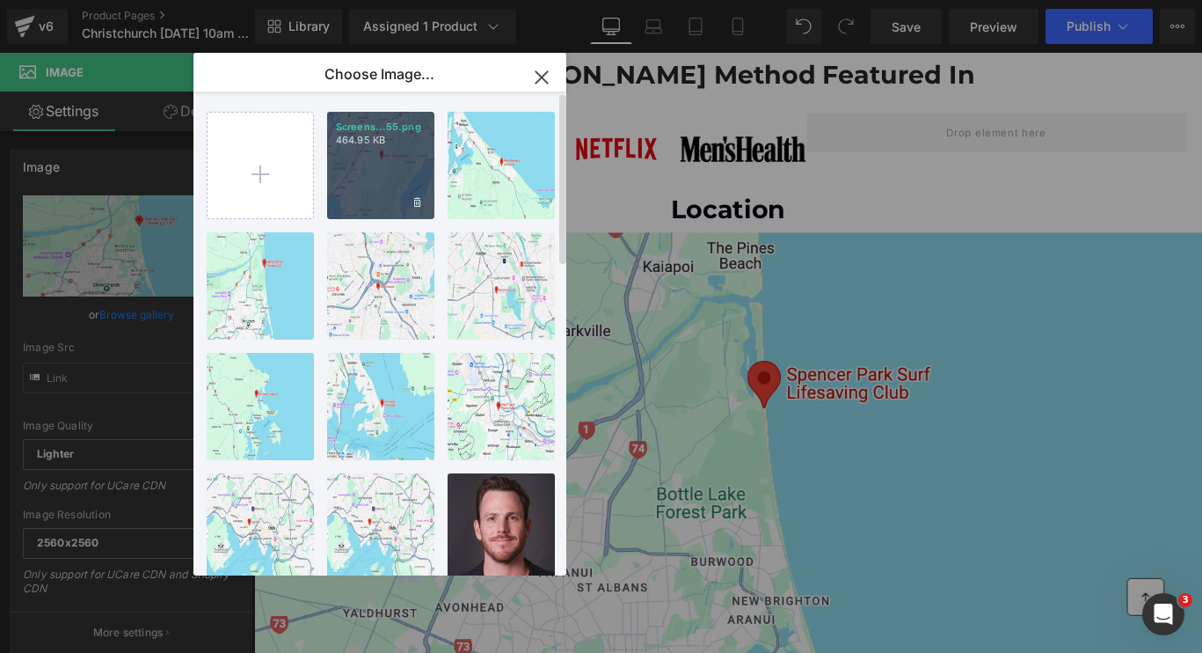
click at [395, 164] on div "Screens...55.png 464.95 KB" at bounding box center [380, 165] width 107 height 107
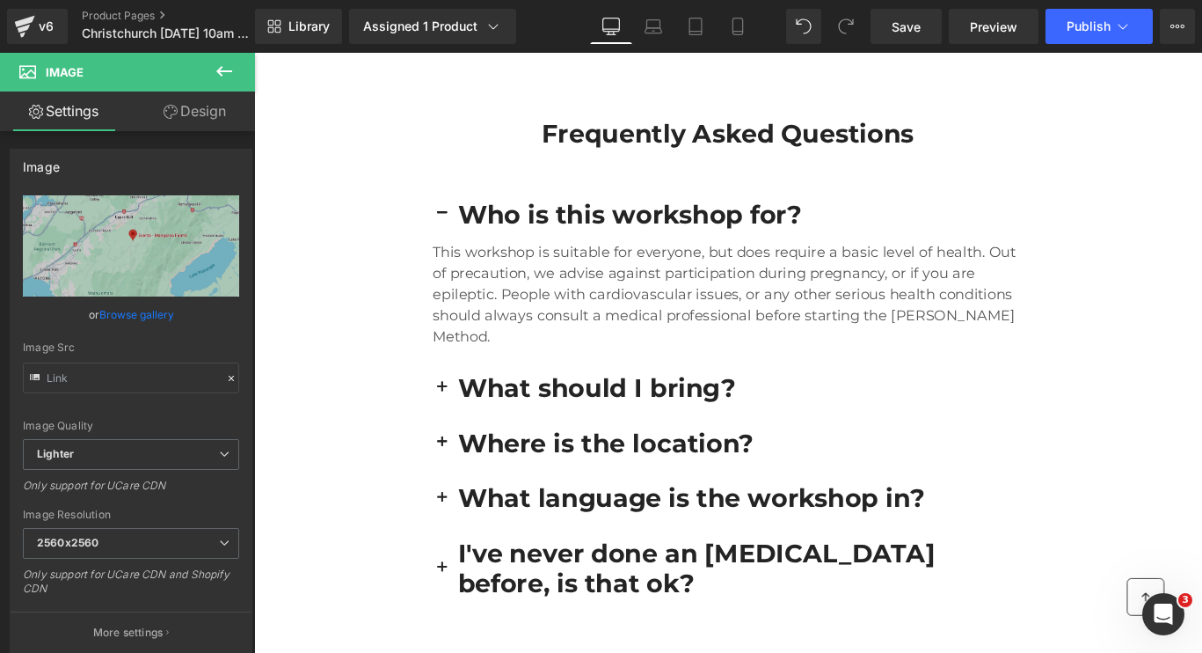
scroll to position [4870, 0]
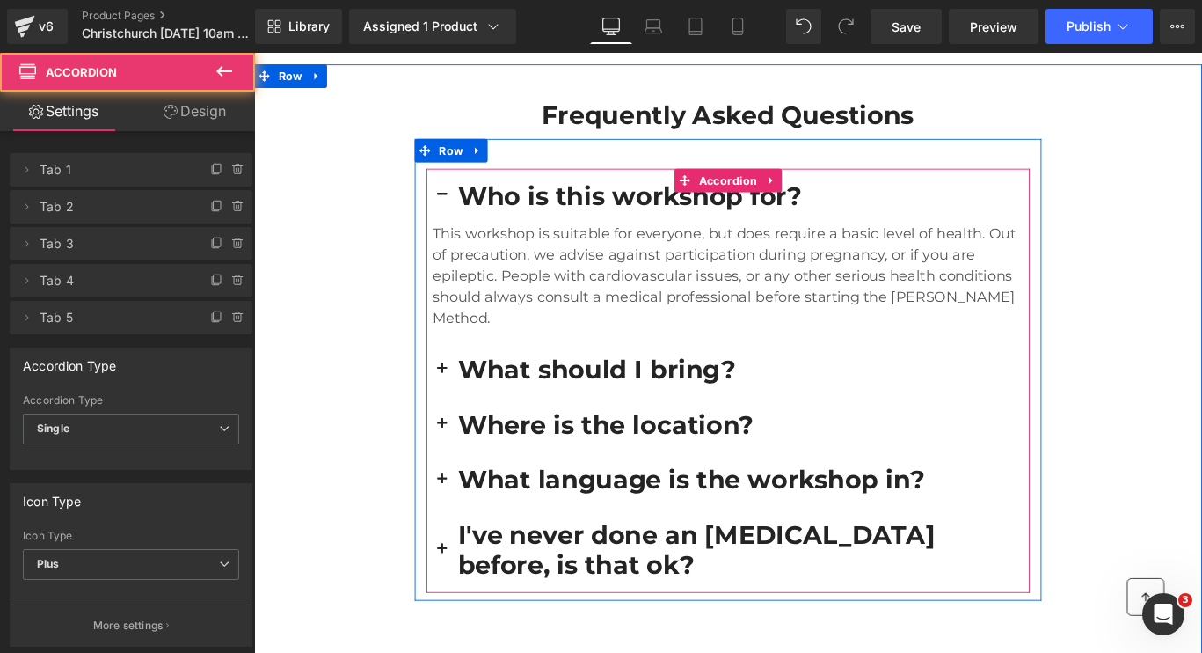
click at [465, 474] on span "button" at bounding box center [465, 474] width 0 height 0
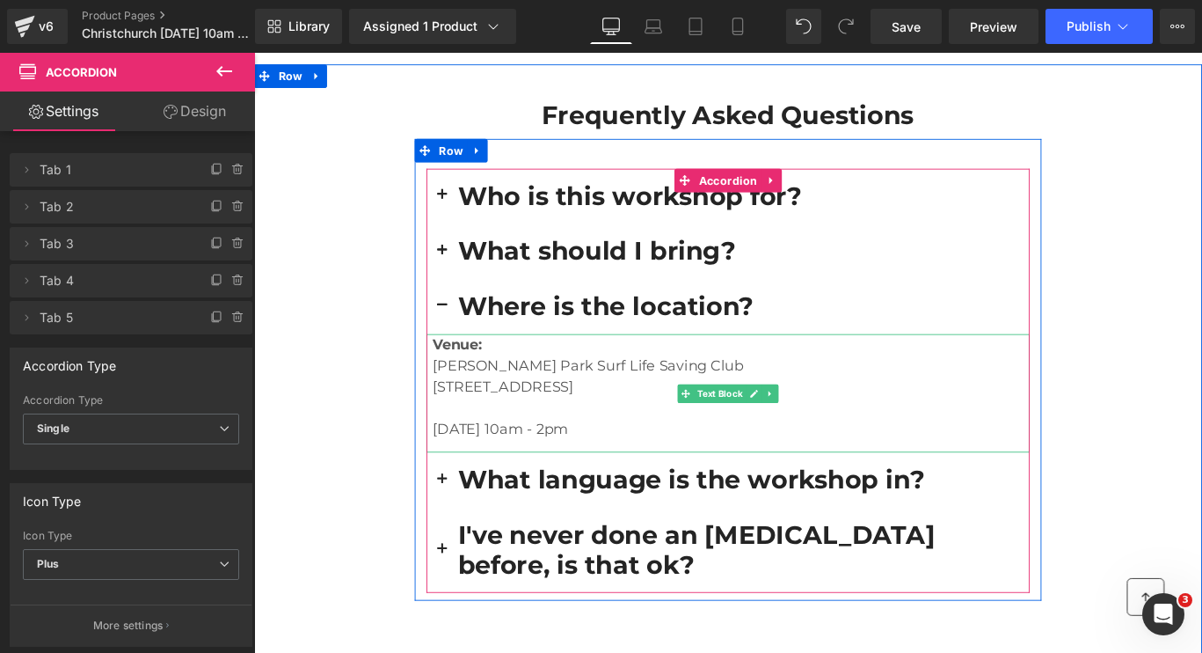
click at [687, 463] on p "[DATE] 10am - 2pm" at bounding box center [790, 475] width 670 height 24
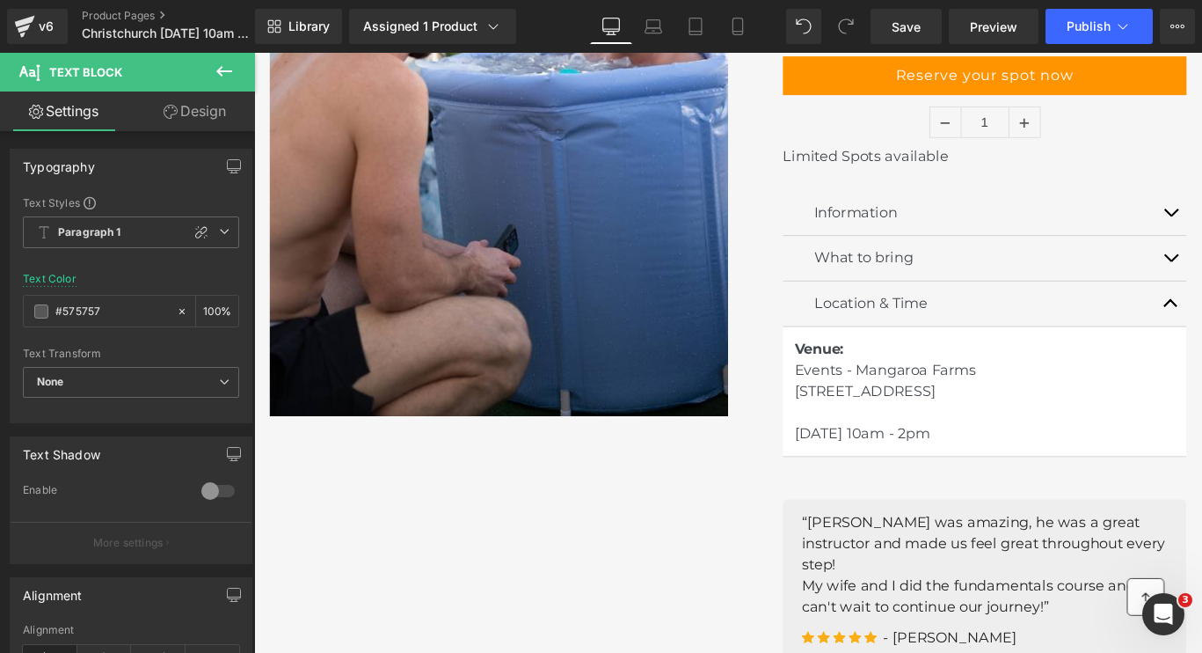
scroll to position [447, 0]
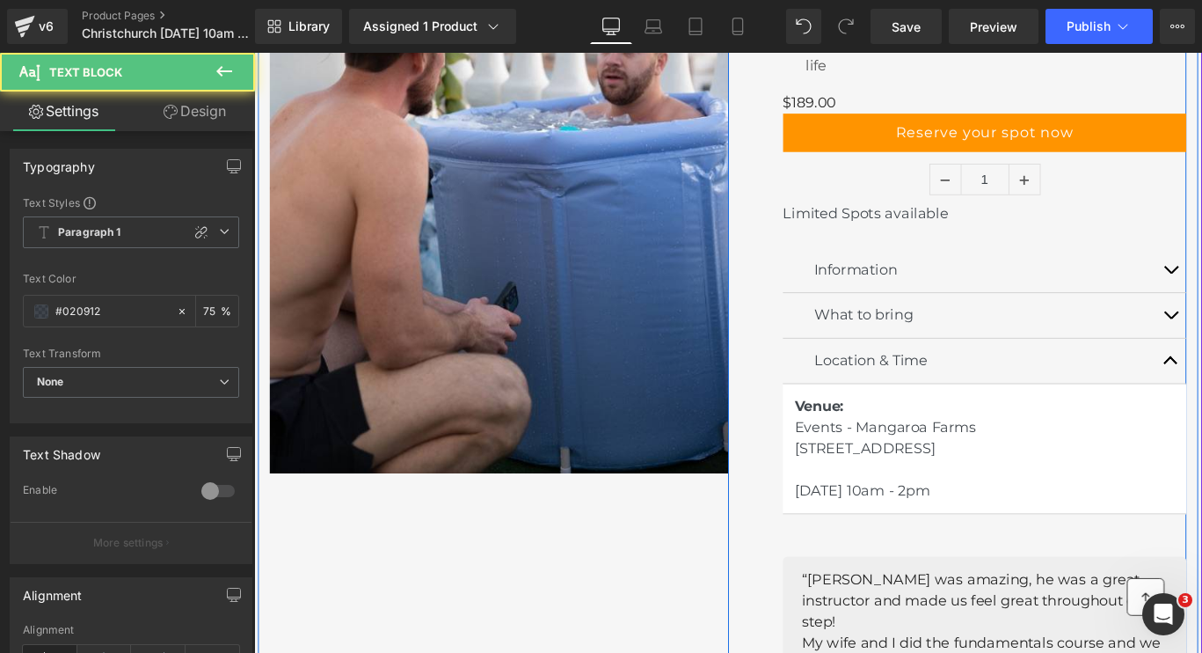
drag, startPoint x: 1181, startPoint y: 545, endPoint x: 846, endPoint y: 441, distance: 350.8
click at [846, 441] on div "‹" at bounding box center [1043, 291] width 514 height 1076
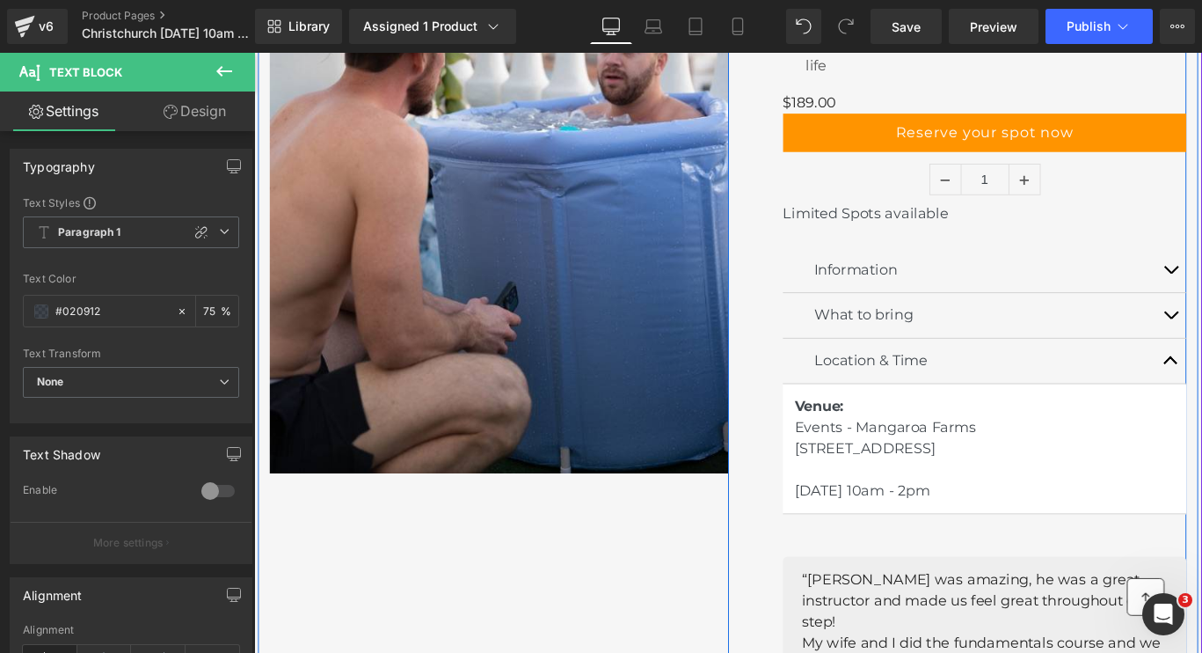
copy div "Events - [GEOGRAPHIC_DATA] [STREET_ADDRESS] [DATE] 10am - 2pm"
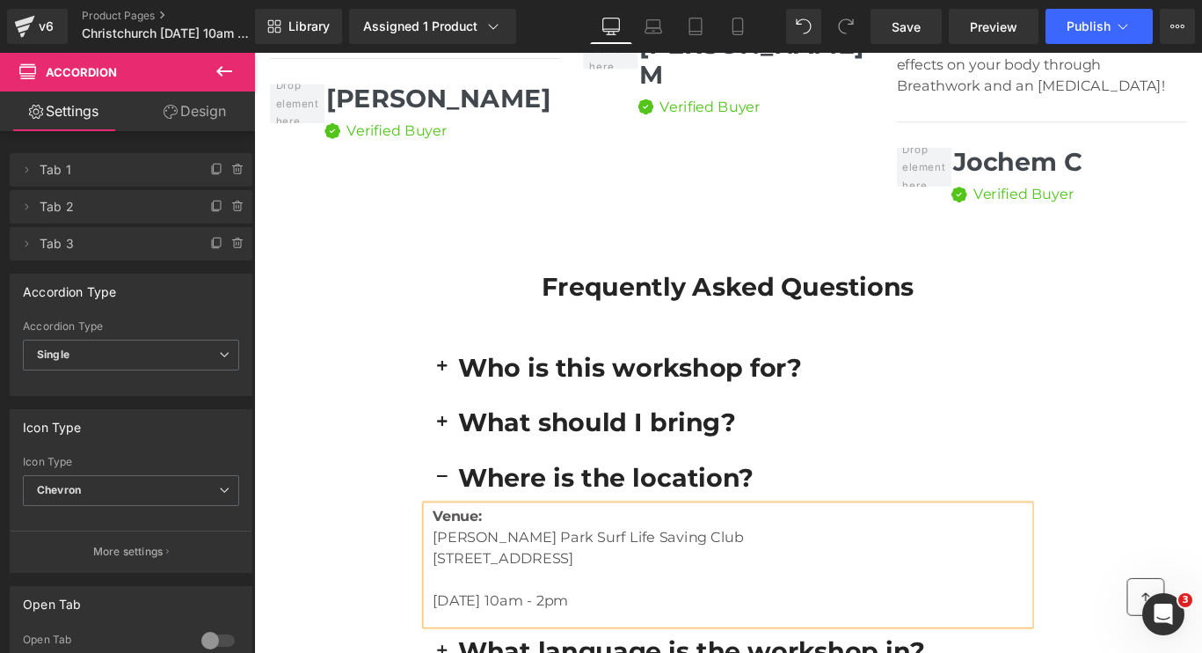
scroll to position [4712, 0]
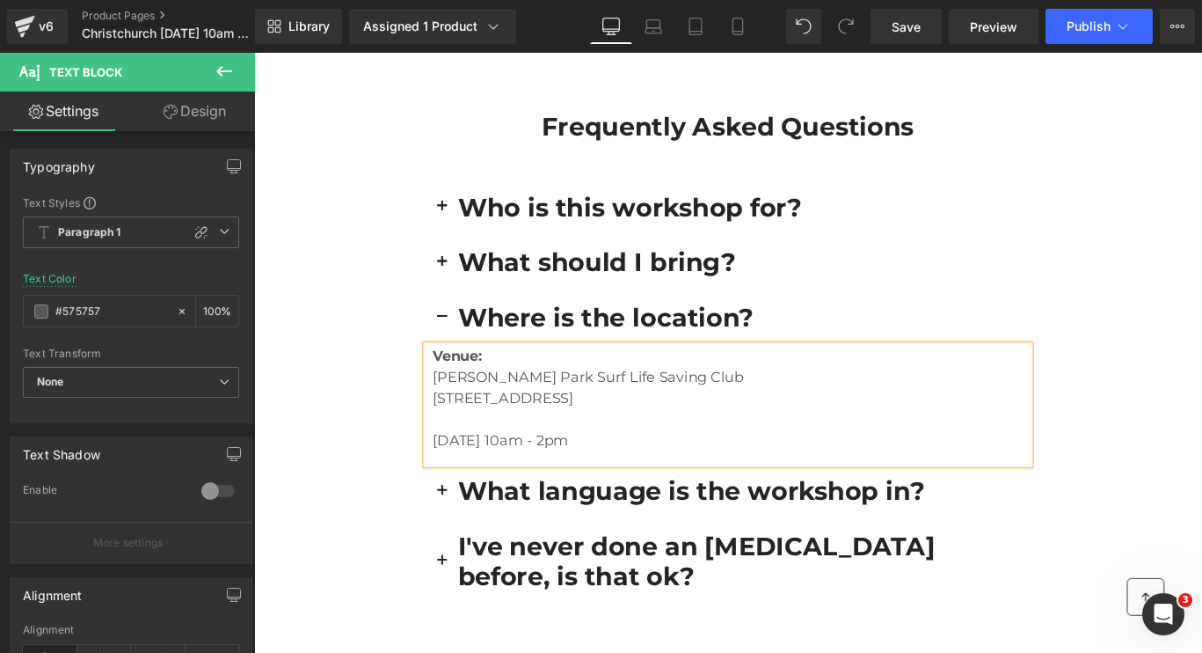
drag, startPoint x: 751, startPoint y: 411, endPoint x: 455, endPoint y: 336, distance: 305.6
click at [455, 381] on div "Venue: [PERSON_NAME][GEOGRAPHIC_DATA] Surf Life Saving Club [GEOGRAPHIC_DATA] […" at bounding box center [786, 447] width 677 height 133
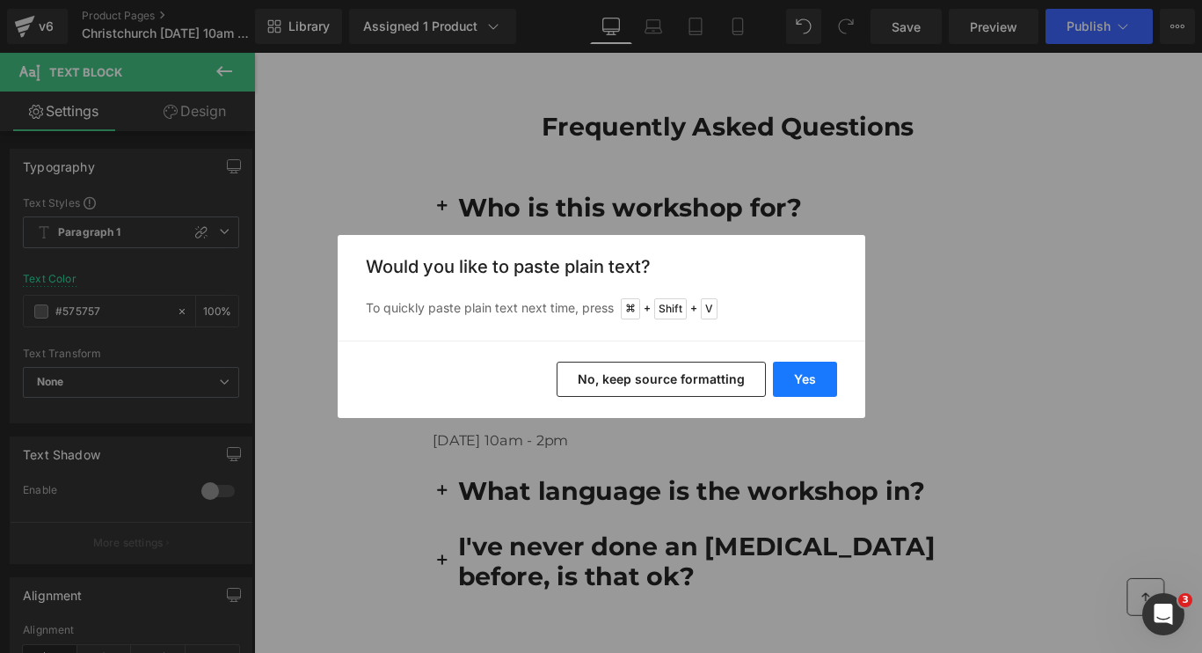
click at [795, 377] on button "Yes" at bounding box center [805, 378] width 64 height 35
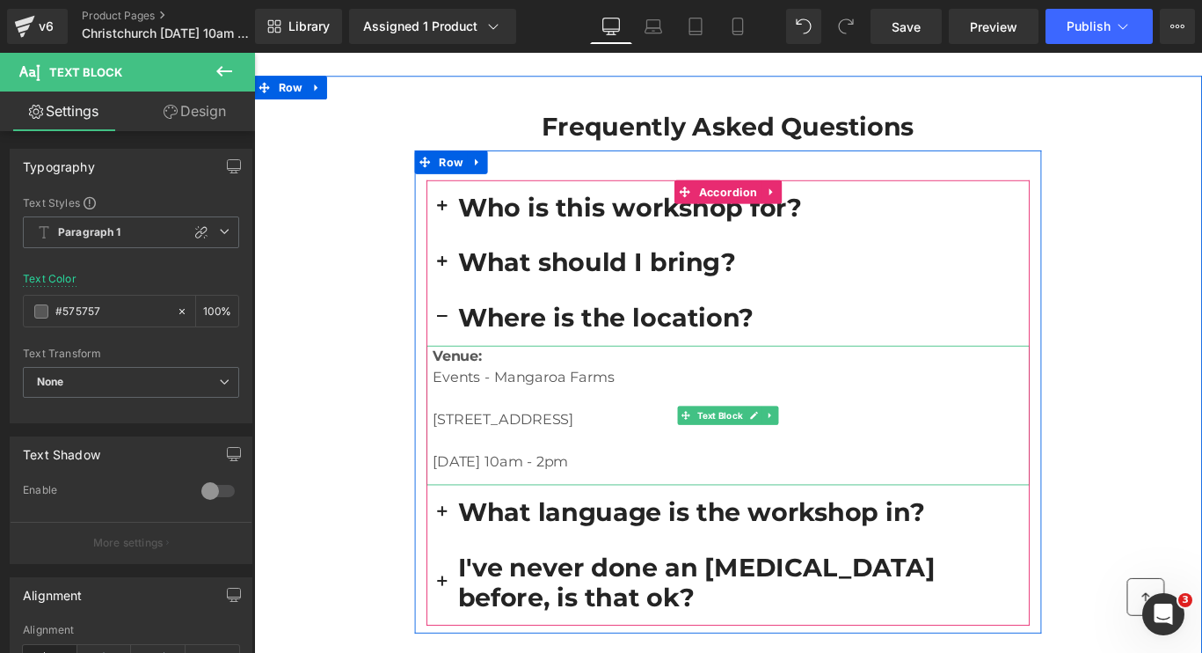
click at [561, 428] on p at bounding box center [790, 440] width 670 height 24
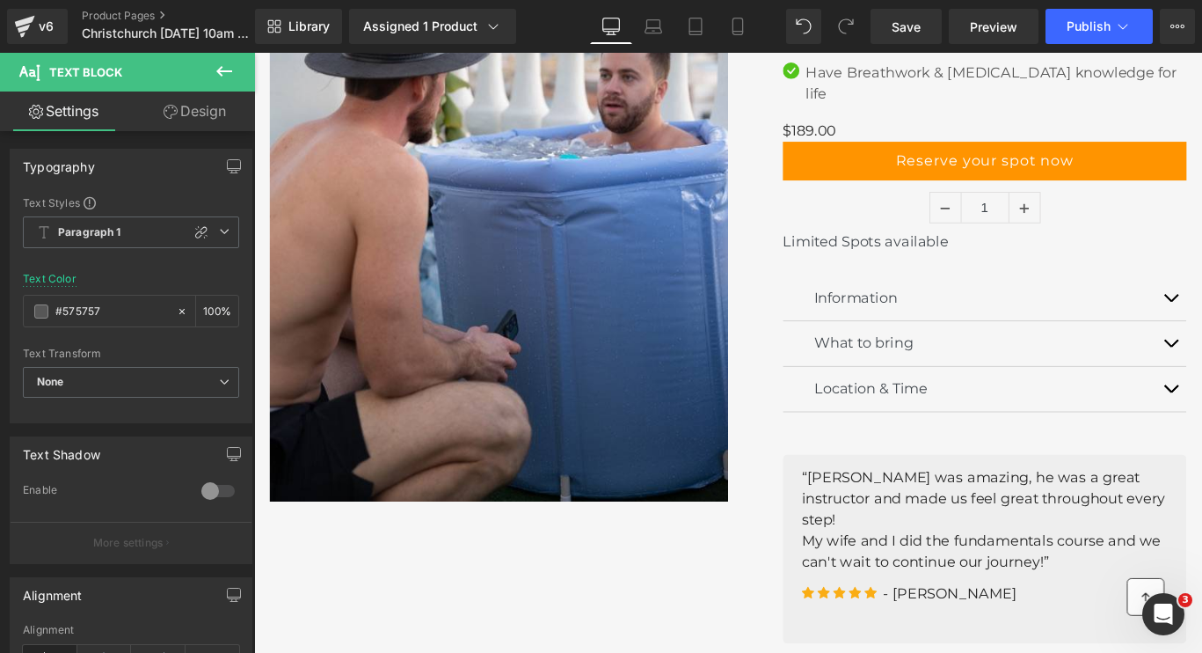
scroll to position [0, 0]
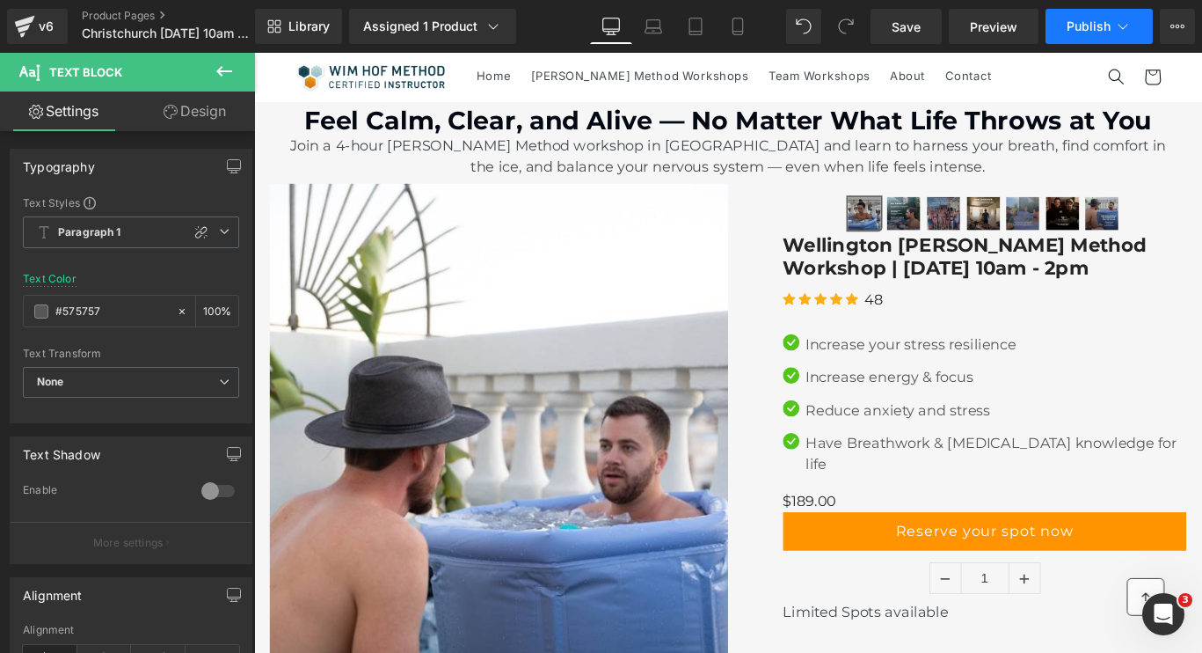
click at [1131, 29] on icon at bounding box center [1123, 27] width 18 height 18
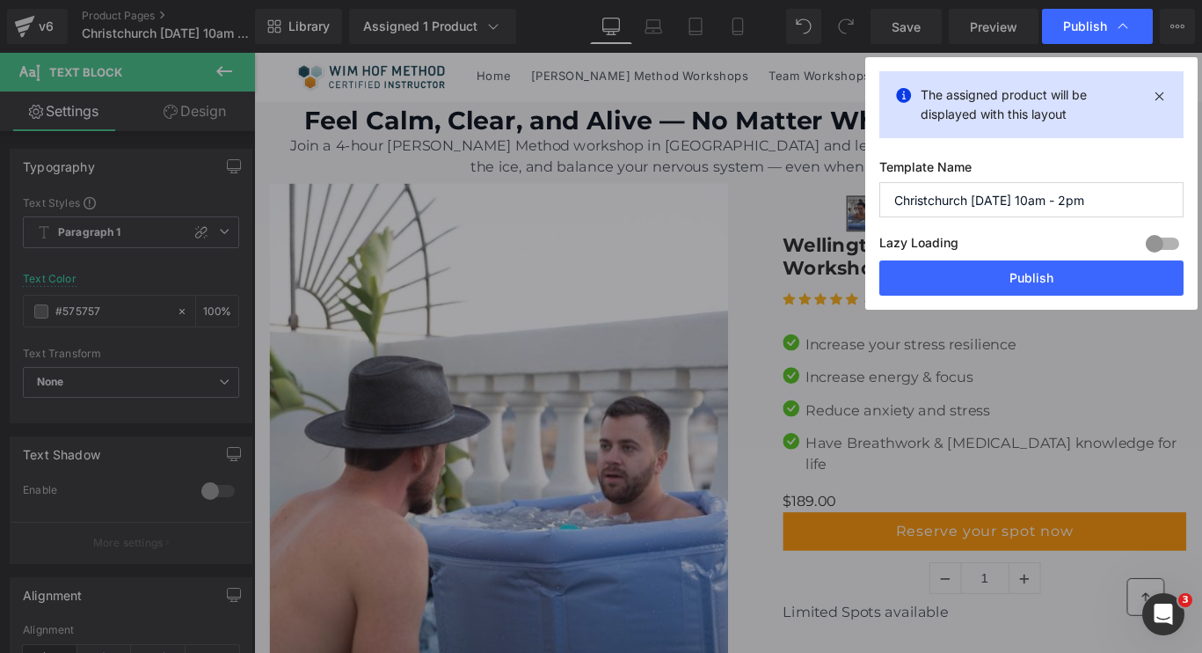
click at [1155, 196] on input "Christchurch [DATE] 10am - 2pm" at bounding box center [1031, 199] width 304 height 35
drag, startPoint x: 989, startPoint y: 201, endPoint x: 871, endPoint y: 198, distance: 118.8
click at [871, 198] on div "The assigned product will be displayed with this layout Template Name [GEOGRAPH…" at bounding box center [1031, 183] width 332 height 252
click at [1000, 193] on input "Christchurch [DATE] 10am - 2pm (No google reviews)" at bounding box center [1031, 199] width 304 height 35
drag, startPoint x: 969, startPoint y: 197, endPoint x: 824, endPoint y: 193, distance: 145.1
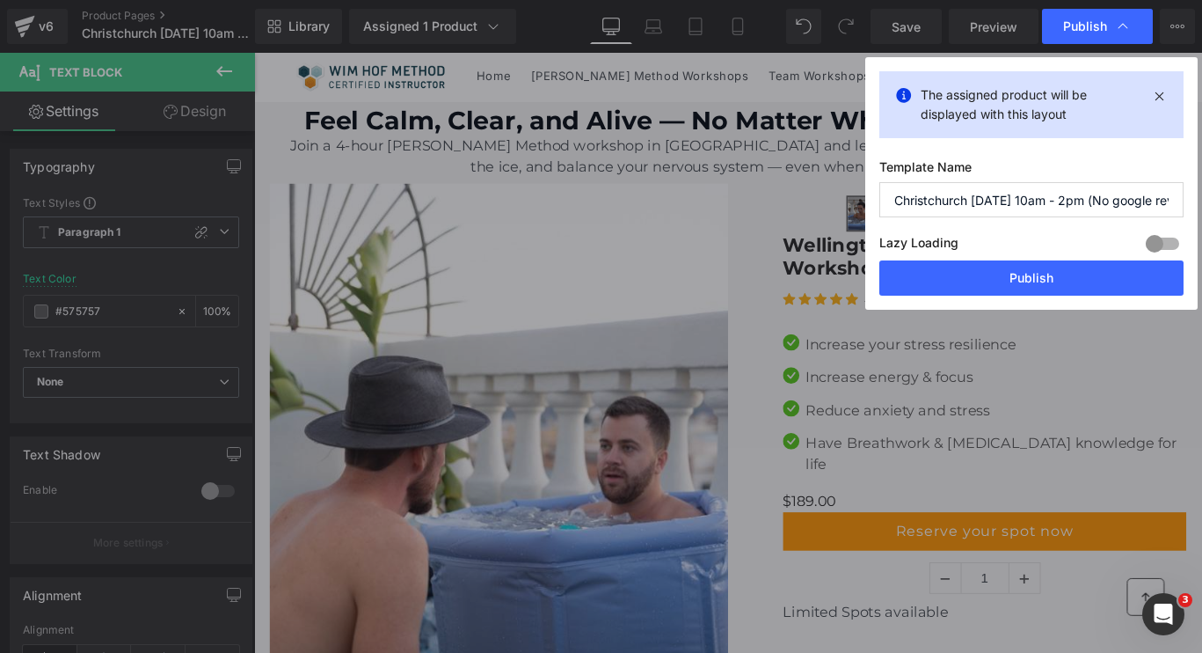
click at [824, 193] on div "Publish The assigned product will be displayed with this layout Template Name […" at bounding box center [601, 326] width 1202 height 653
drag, startPoint x: 1061, startPoint y: 197, endPoint x: 983, endPoint y: 195, distance: 78.3
click at [983, 195] on input "Wellington [DATE] 10am - 2pm (No google reviews)" at bounding box center [1031, 199] width 304 height 35
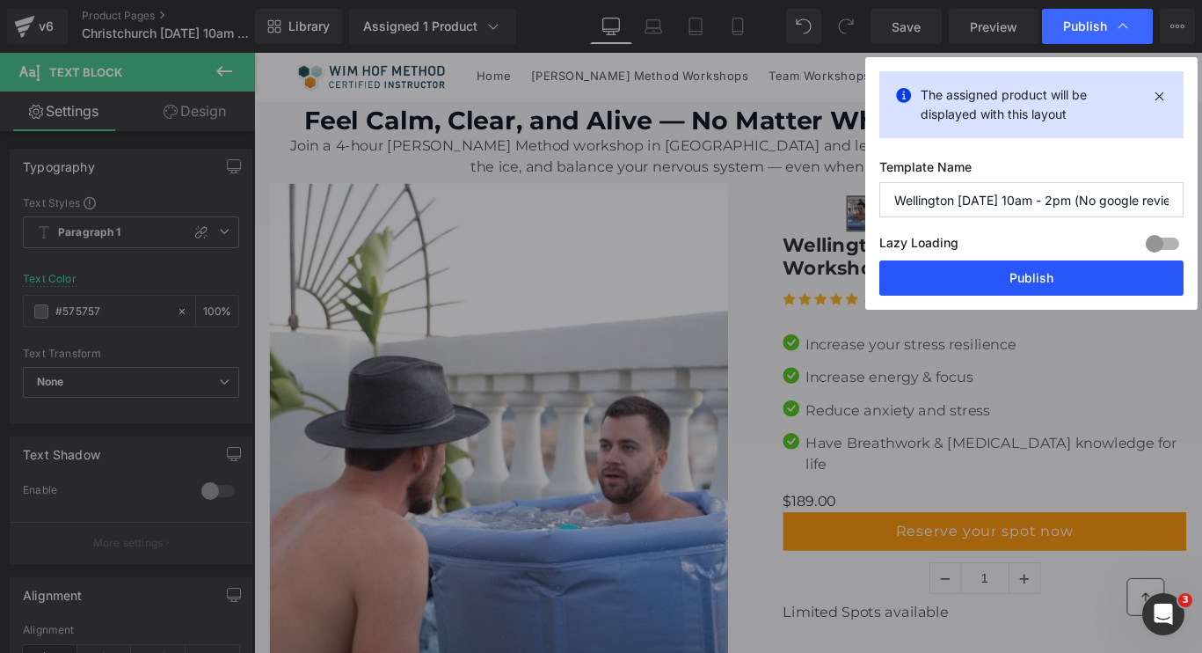
type input "Wellington [DATE] 10am - 2pm (No google reviews)"
click at [1003, 275] on button "Publish" at bounding box center [1031, 277] width 304 height 35
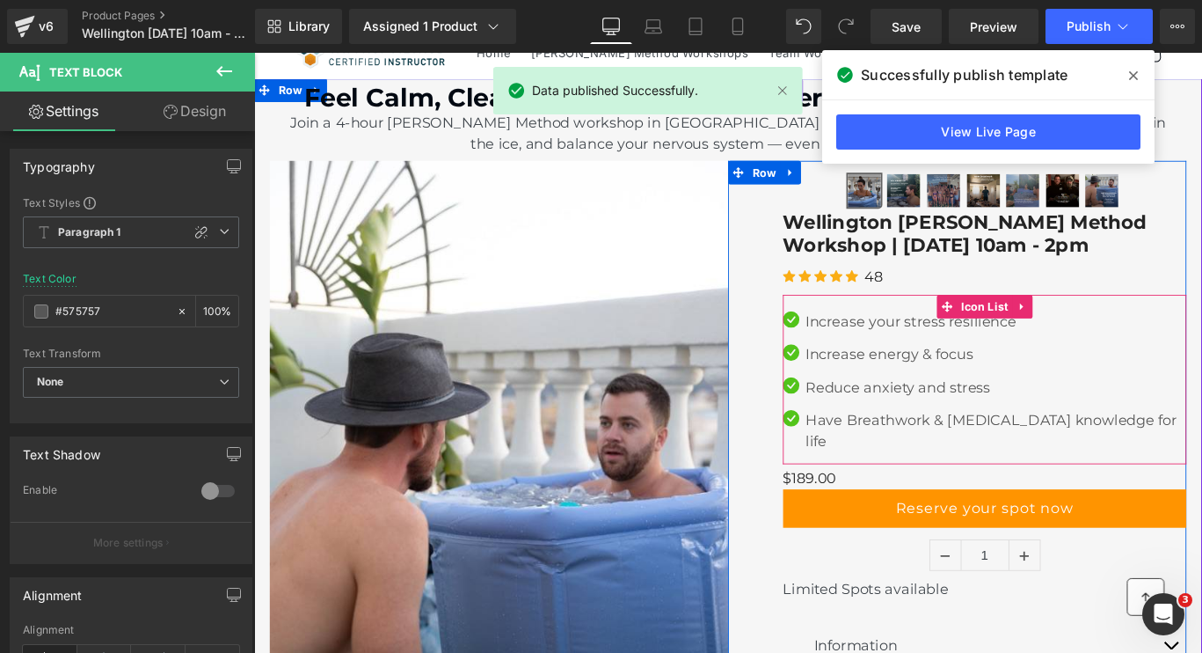
scroll to position [33, 0]
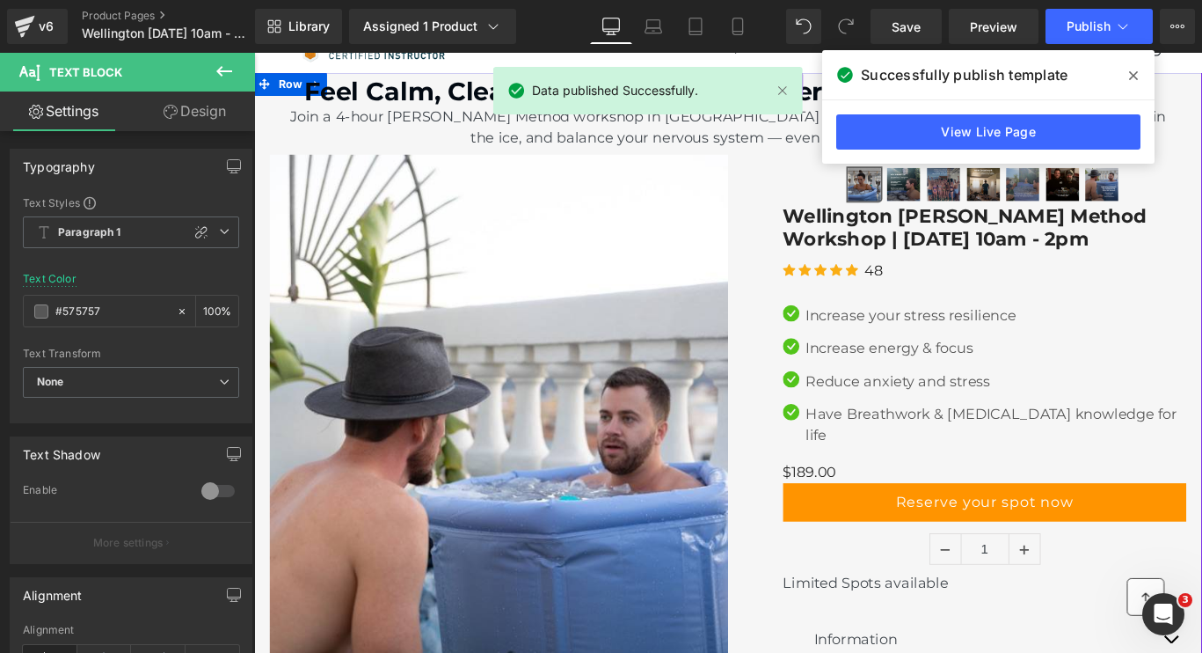
click at [768, 151] on p "Join a 4-hour [PERSON_NAME] Method workshop in [GEOGRAPHIC_DATA] and learn to h…" at bounding box center [786, 136] width 1008 height 47
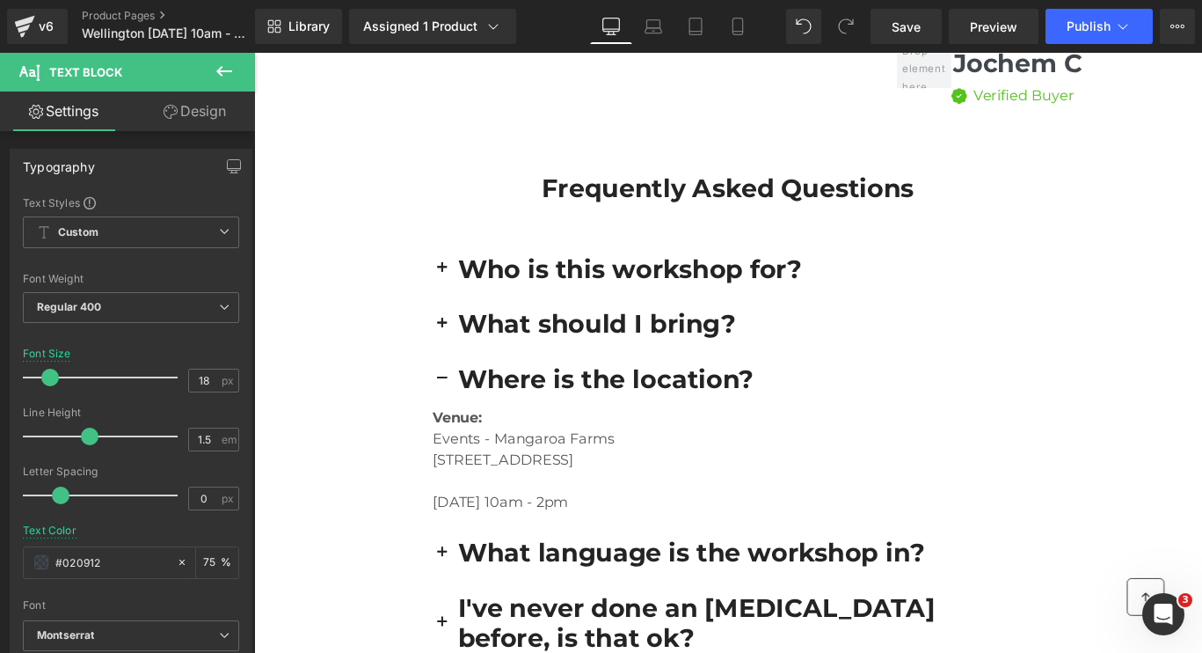
scroll to position [4683, 0]
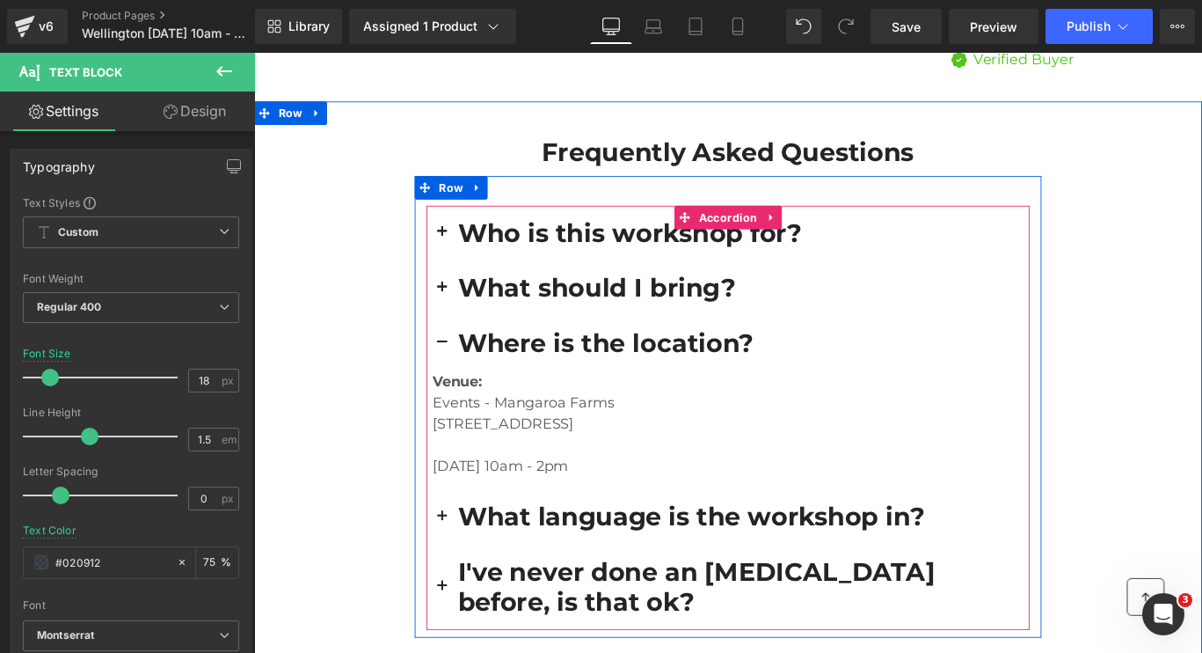
click at [464, 348] on button "button" at bounding box center [465, 379] width 35 height 62
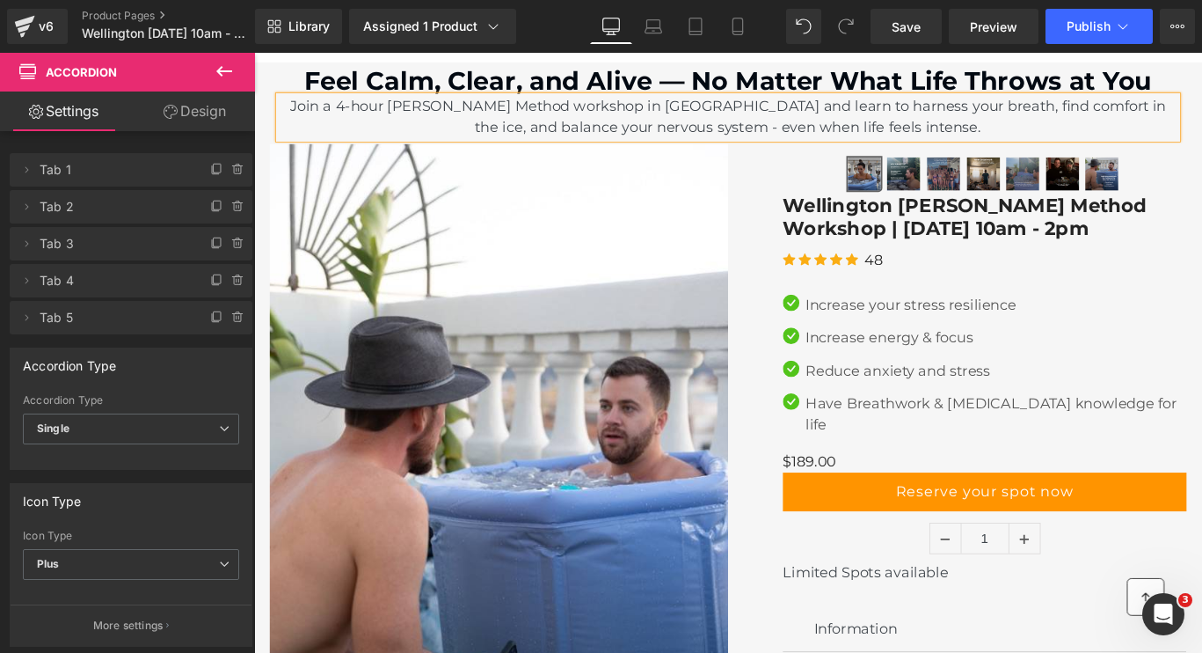
scroll to position [0, 0]
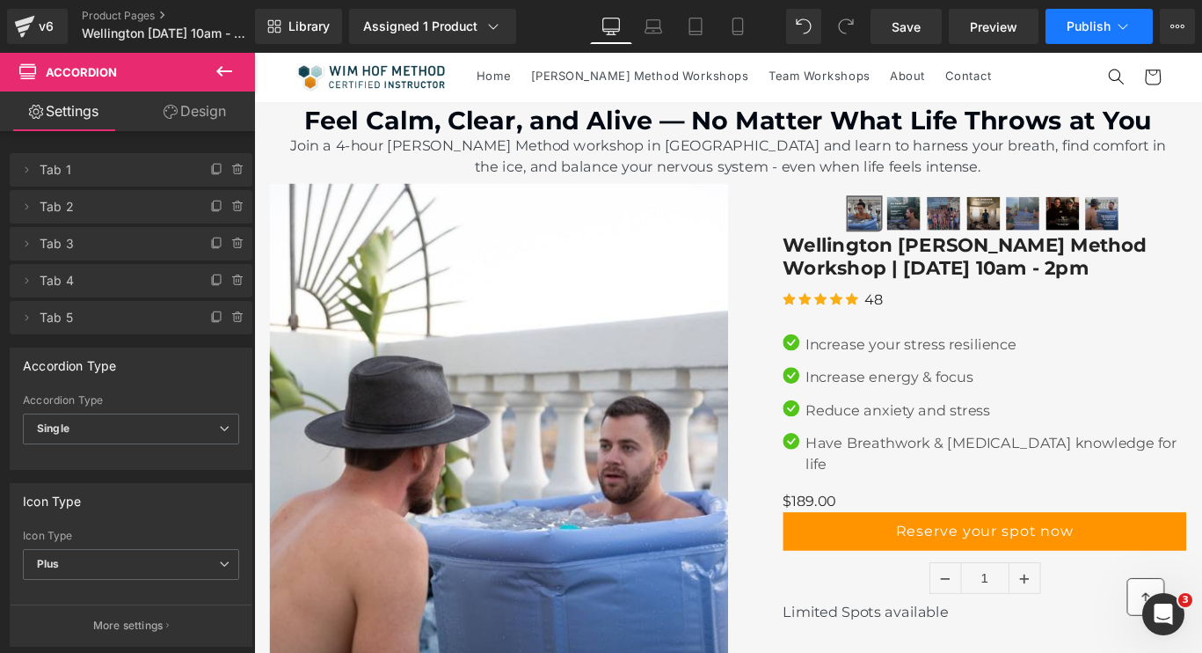
click at [1109, 29] on span "Publish" at bounding box center [1089, 26] width 44 height 14
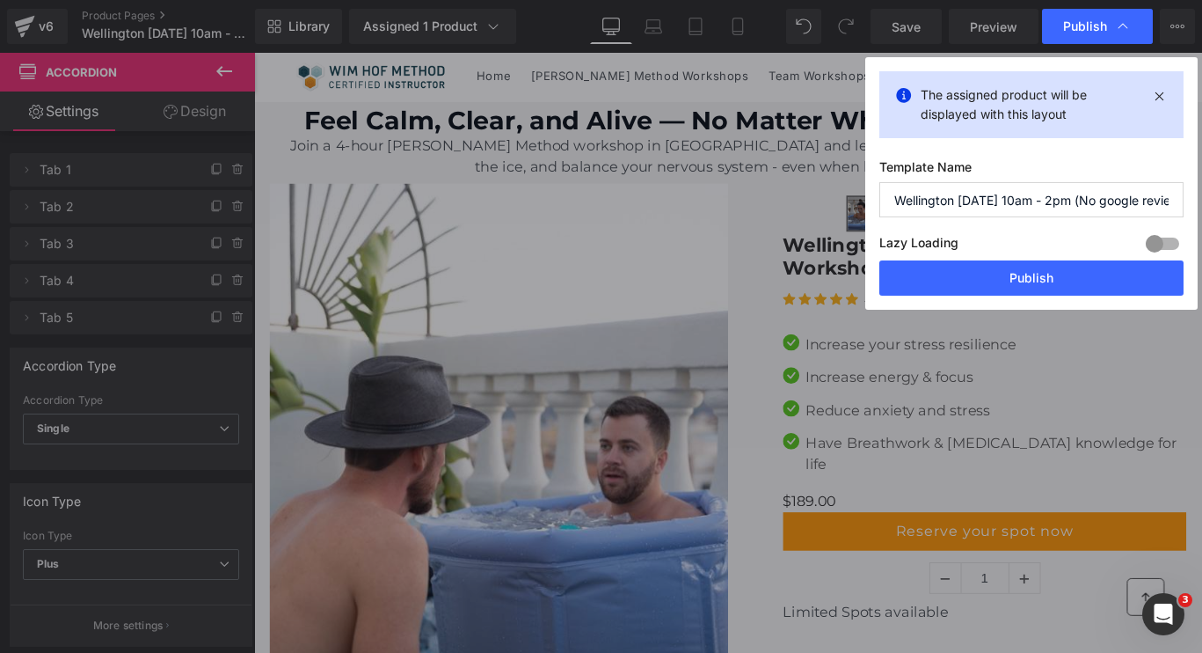
click at [977, 200] on input "Wellington [DATE] 10am - 2pm (No google reviews)" at bounding box center [1031, 199] width 304 height 35
type input "Wellington [DATE] 10am - 2pm (No google reviews)"
click at [1003, 278] on button "Publish" at bounding box center [1031, 277] width 304 height 35
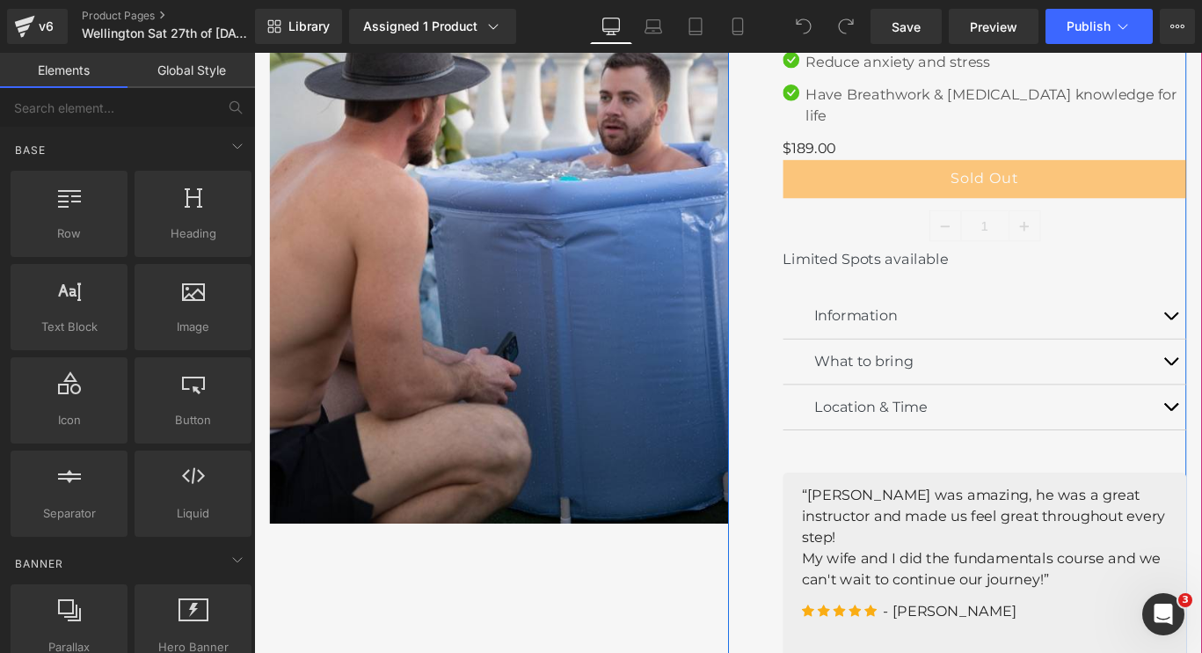
scroll to position [404, 0]
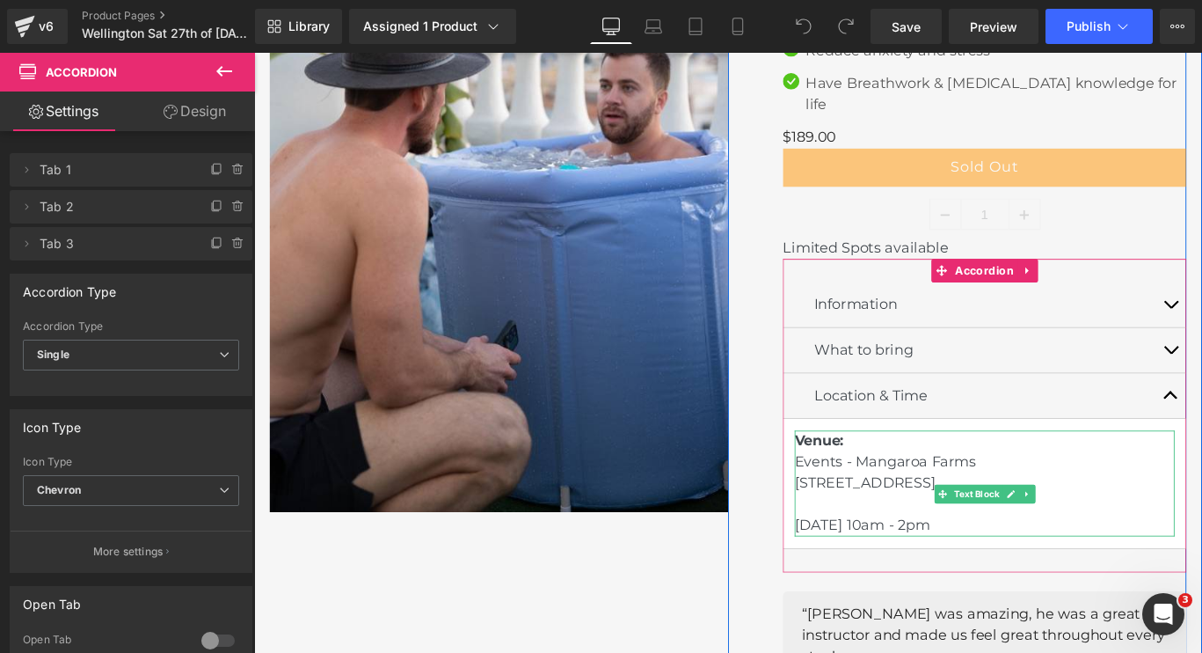
click at [1010, 551] on p "Venue: Events - Mangaroa Farms 298 Whitemans Valley Road, Whitemans Valley, Upp…" at bounding box center [1074, 536] width 427 height 119
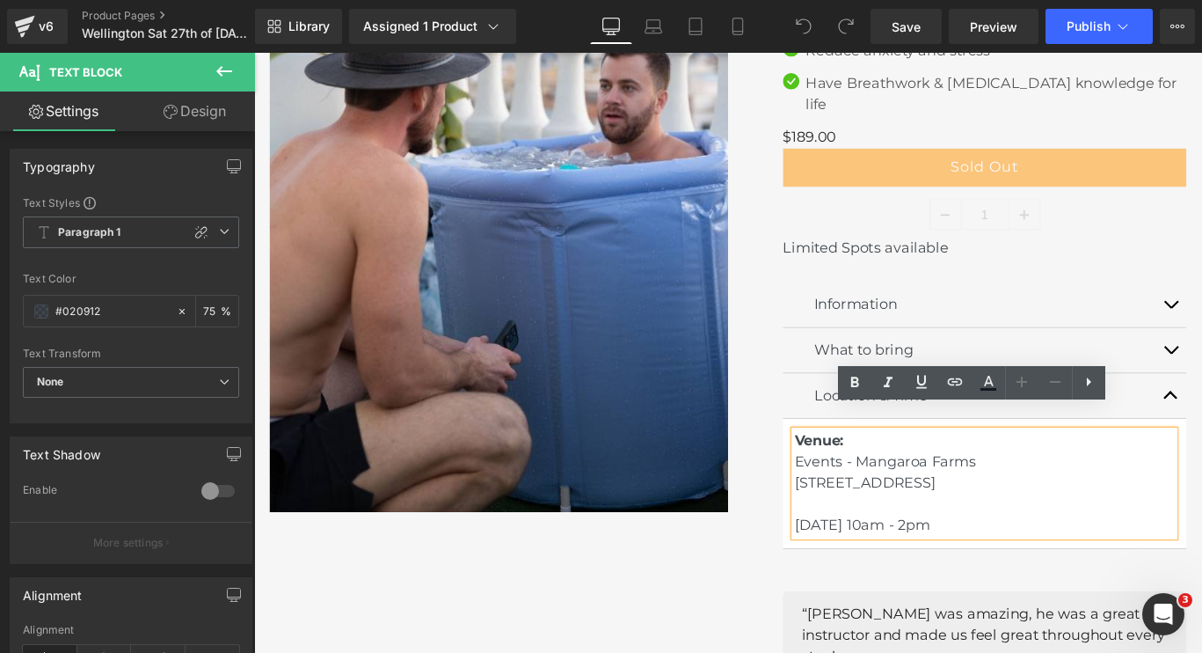
drag, startPoint x: 1009, startPoint y: 540, endPoint x: 852, endPoint y: 491, distance: 164.1
click at [852, 491] on article "Venue: Events - Mangaroa Farms 298 Whitemans Valley Road, Whitemans Valley, Upp…" at bounding box center [1074, 536] width 453 height 146
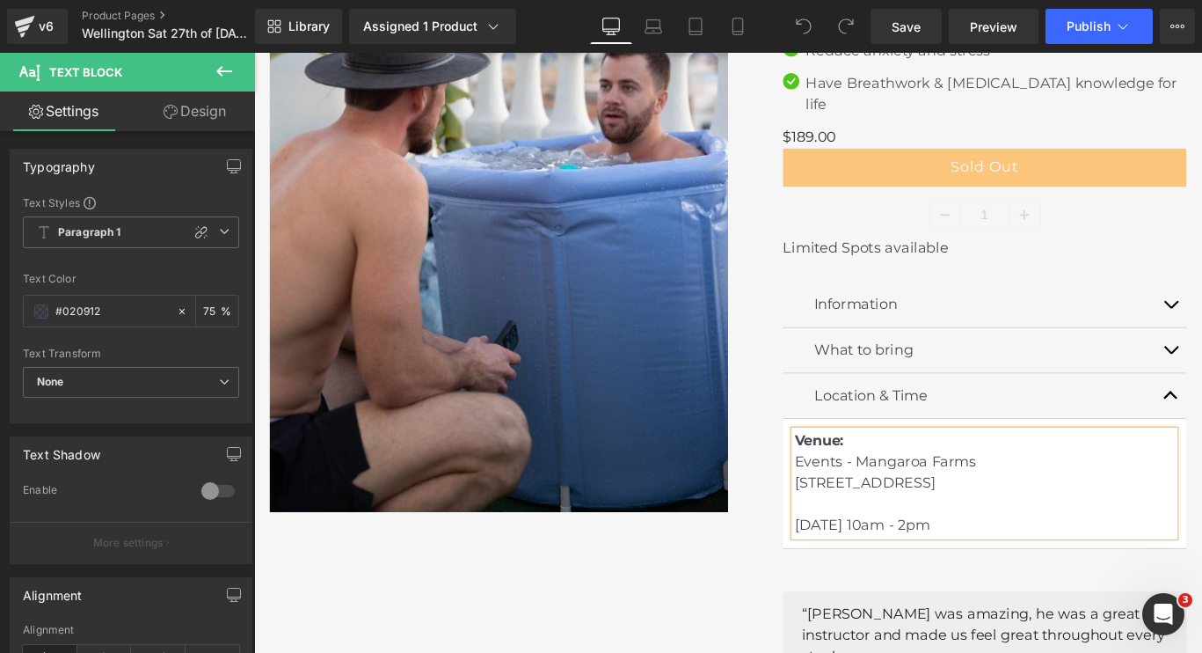
copy span "Events - [GEOGRAPHIC_DATA] [STREET_ADDRESS]"
